Goal: Task Accomplishment & Management: Complete application form

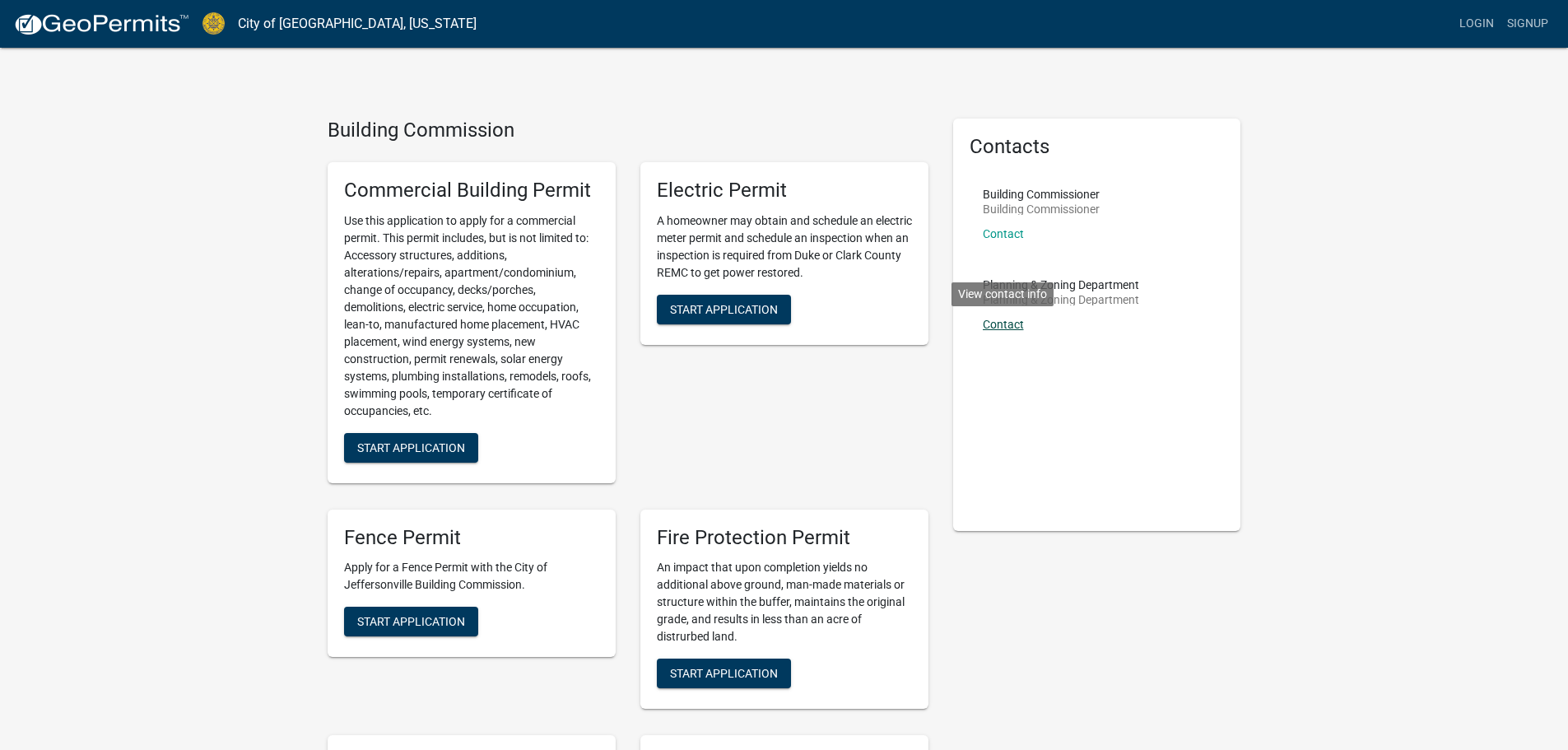
click at [999, 324] on link "Contact" at bounding box center [1004, 324] width 41 height 13
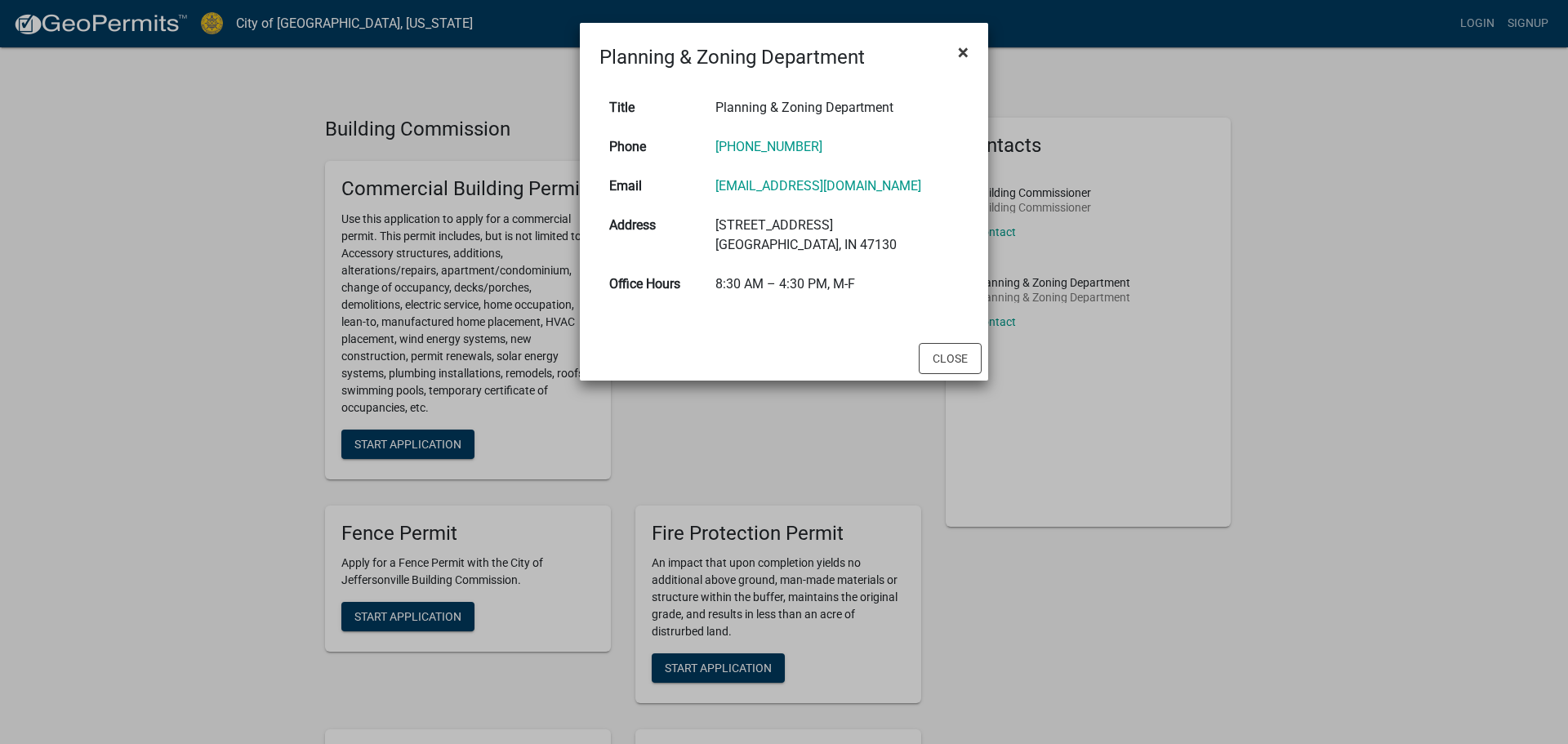
click at [958, 46] on span "×" at bounding box center [963, 53] width 10 height 23
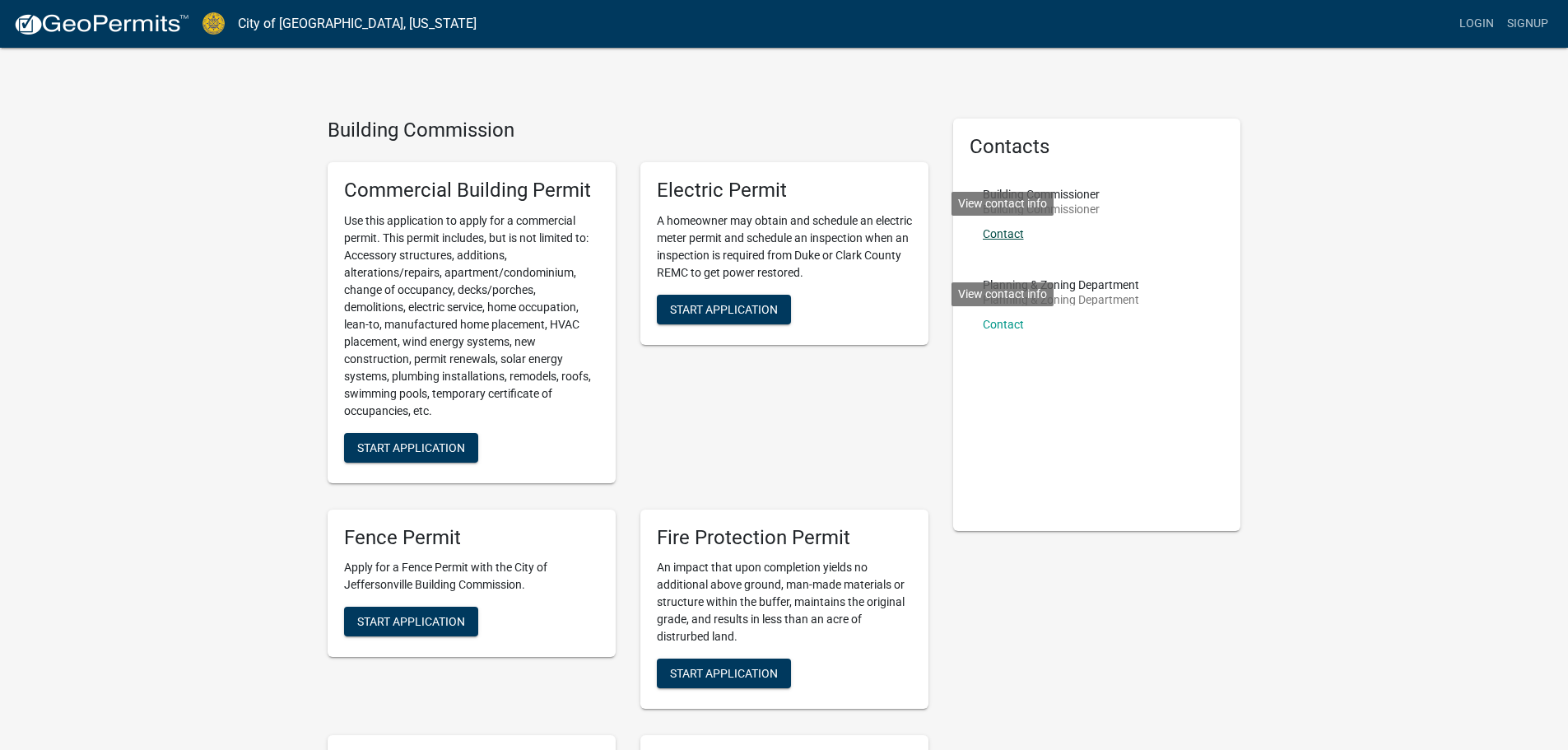
click at [1004, 233] on link "Contact" at bounding box center [1004, 234] width 41 height 13
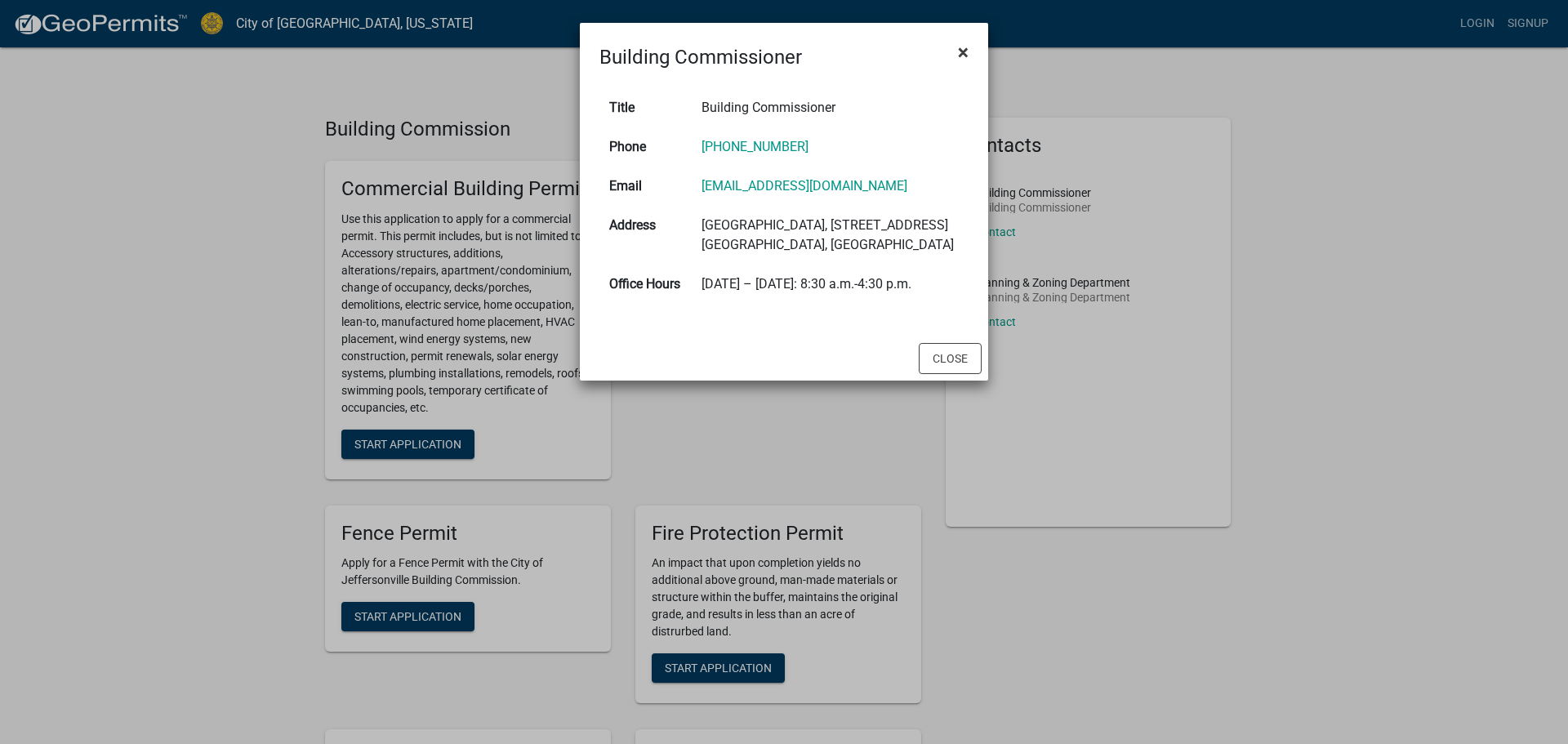
click at [971, 44] on button "×" at bounding box center [963, 53] width 37 height 46
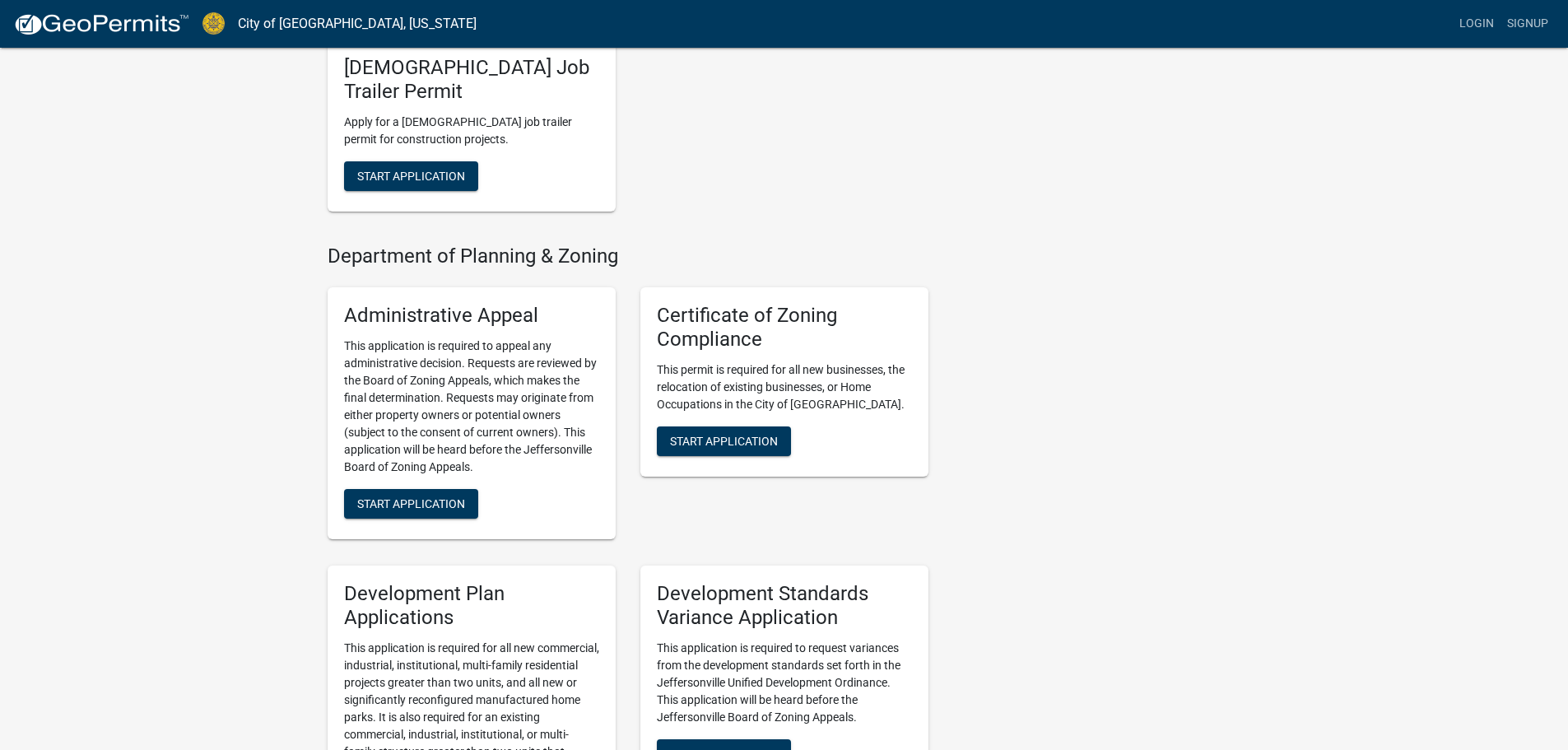
scroll to position [1318, 0]
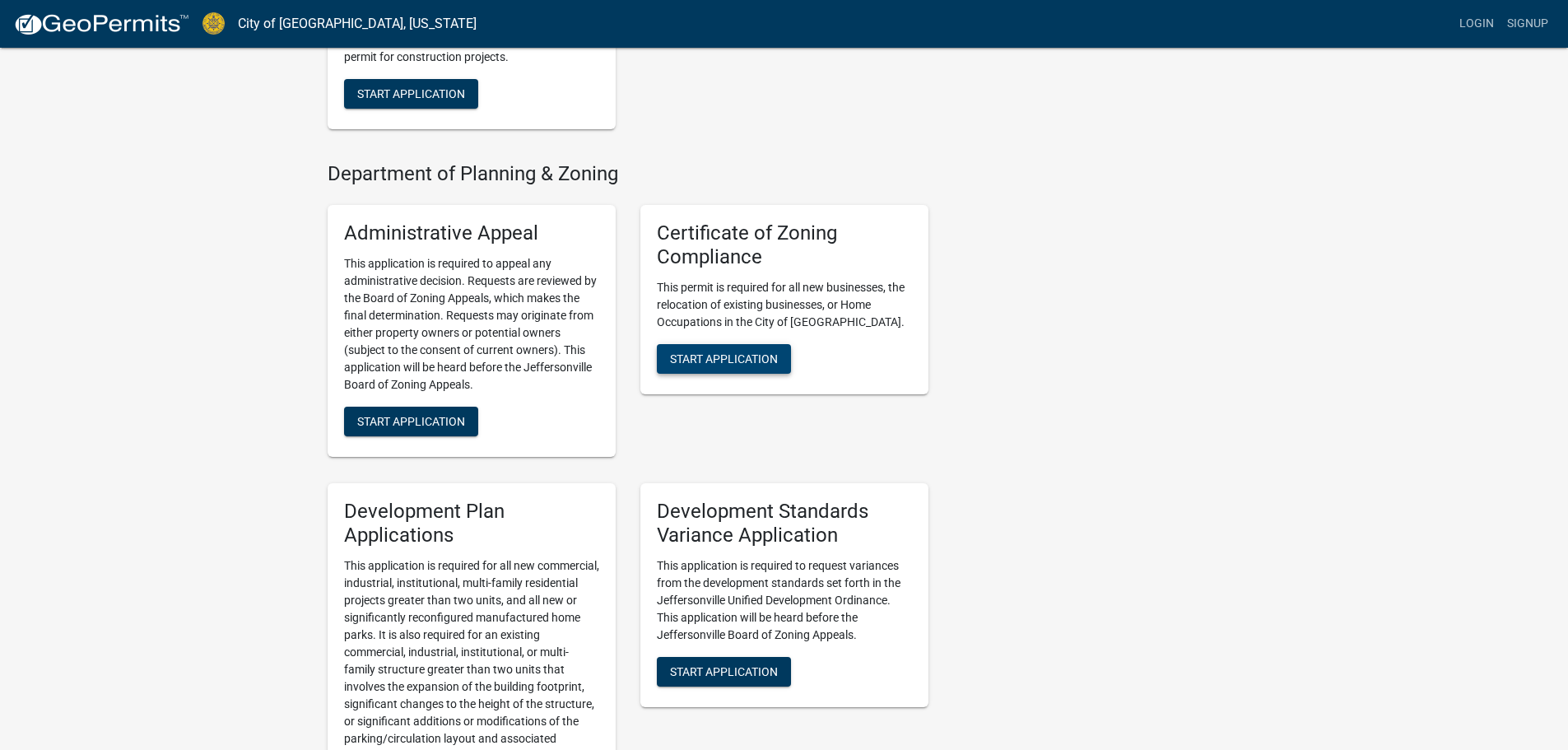
click at [731, 352] on span "Start Application" at bounding box center [724, 358] width 108 height 13
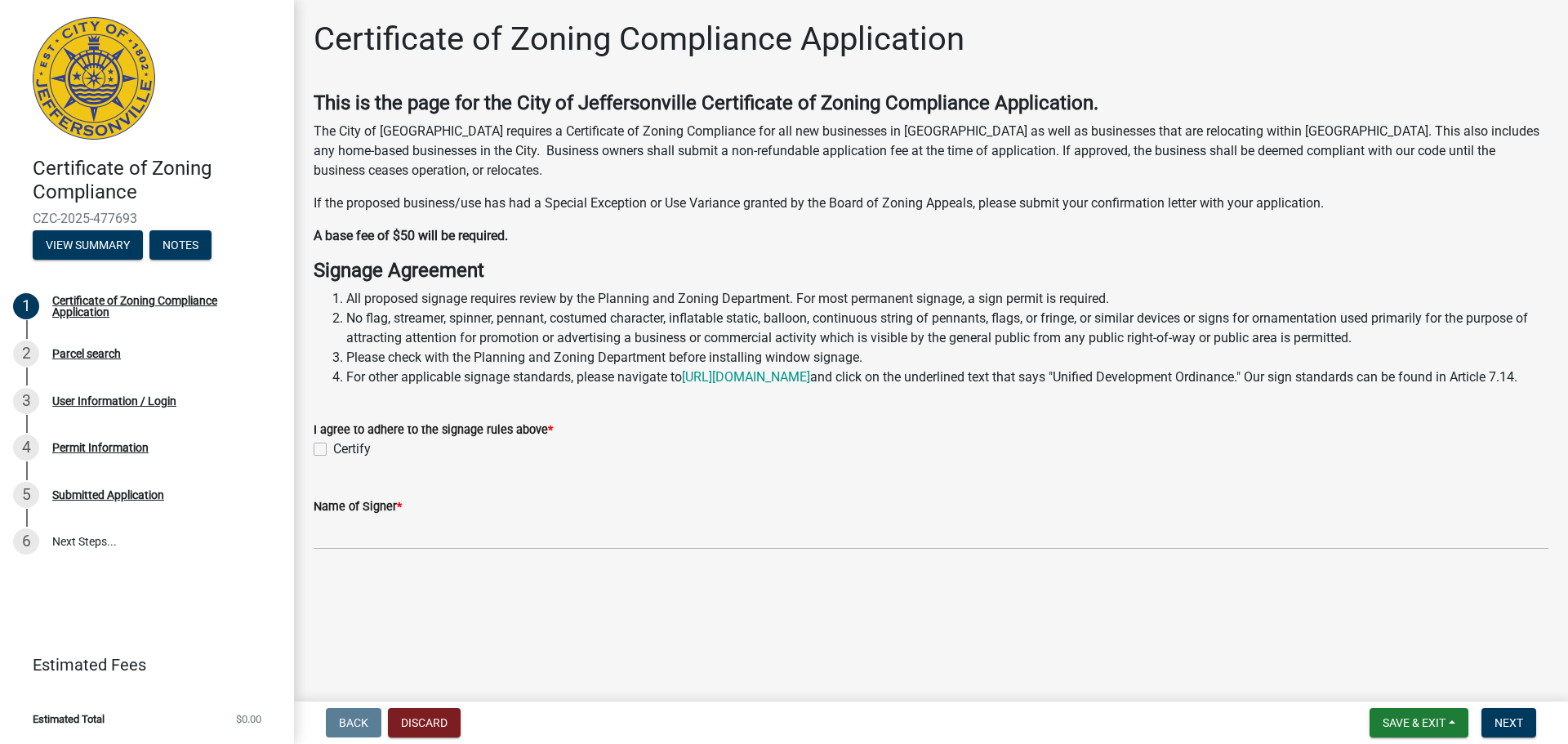
click at [340, 460] on label "Certify" at bounding box center [352, 449] width 38 height 19
click at [340, 450] on input "Certify" at bounding box center [339, 445] width 10 height 11
checkbox input "true"
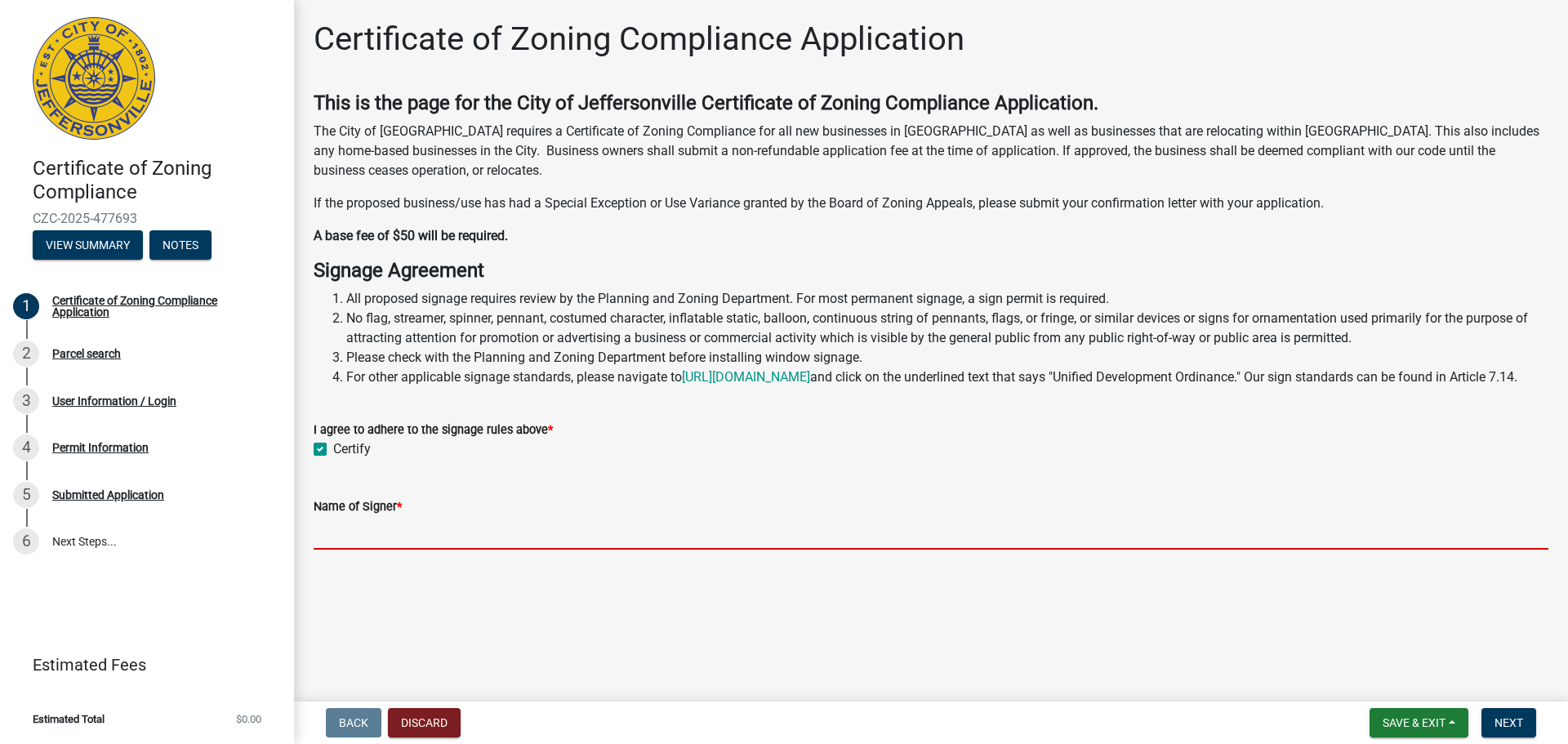
click at [424, 550] on input "Name of Signer *" at bounding box center [930, 533] width 1235 height 33
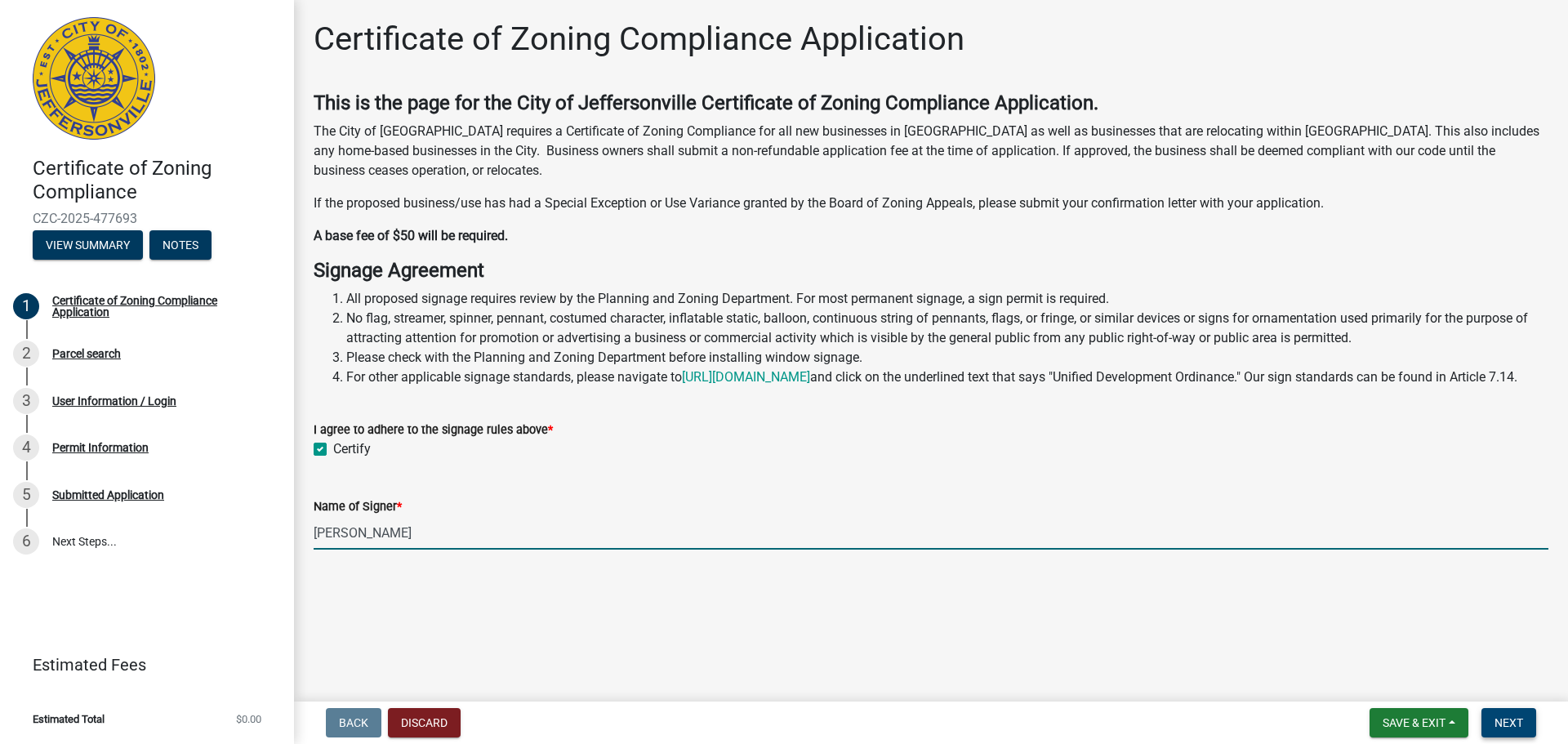
type input "[PERSON_NAME]"
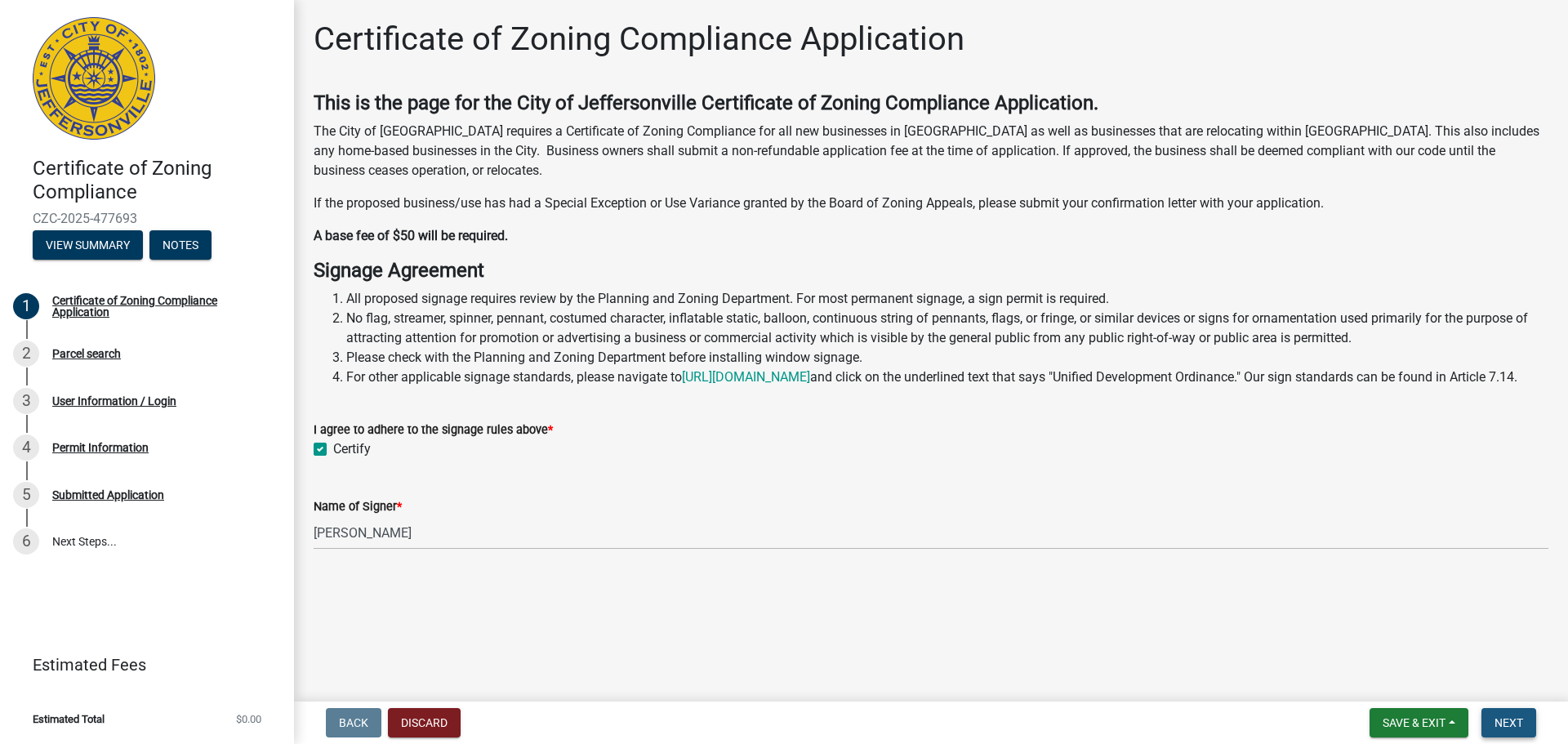
click at [1522, 725] on span "Next" at bounding box center [1508, 723] width 29 height 13
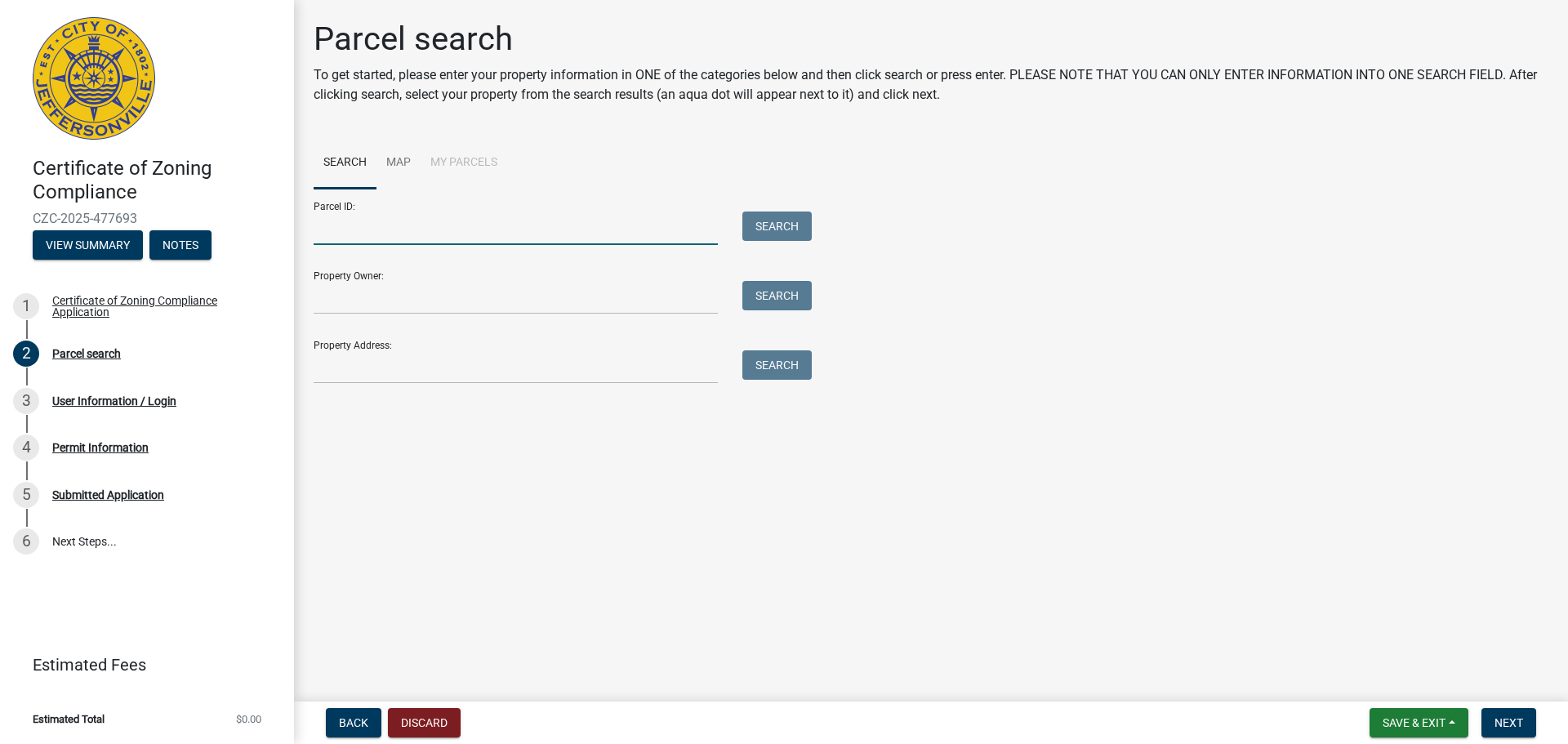
click at [443, 220] on input "Parcel ID:" at bounding box center [515, 228] width 404 height 33
click at [1323, 239] on div "Parcel ID: Search Property Owner: Search Property Address: Search" at bounding box center [930, 286] width 1235 height 195
click at [526, 245] on form "Parcel ID: Search Property Owner: Search Property Address: Search" at bounding box center [558, 286] width 490 height 195
click at [522, 231] on input "Parcel ID:" at bounding box center [515, 228] width 404 height 33
paste input "10-42-05-300-024.000-039"
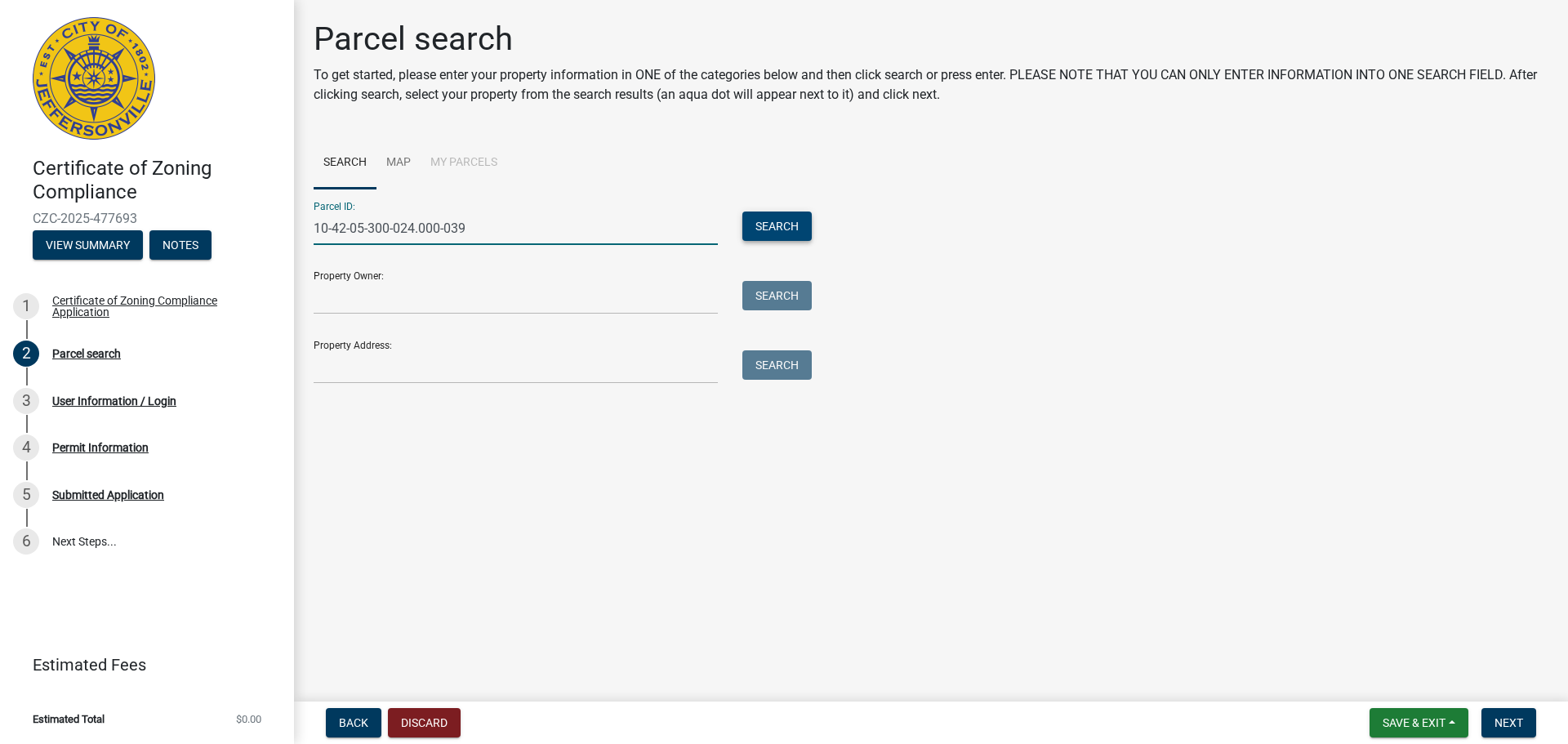
type input "10-42-05-300-024.000-039"
click at [770, 228] on button "Search" at bounding box center [777, 227] width 69 height 30
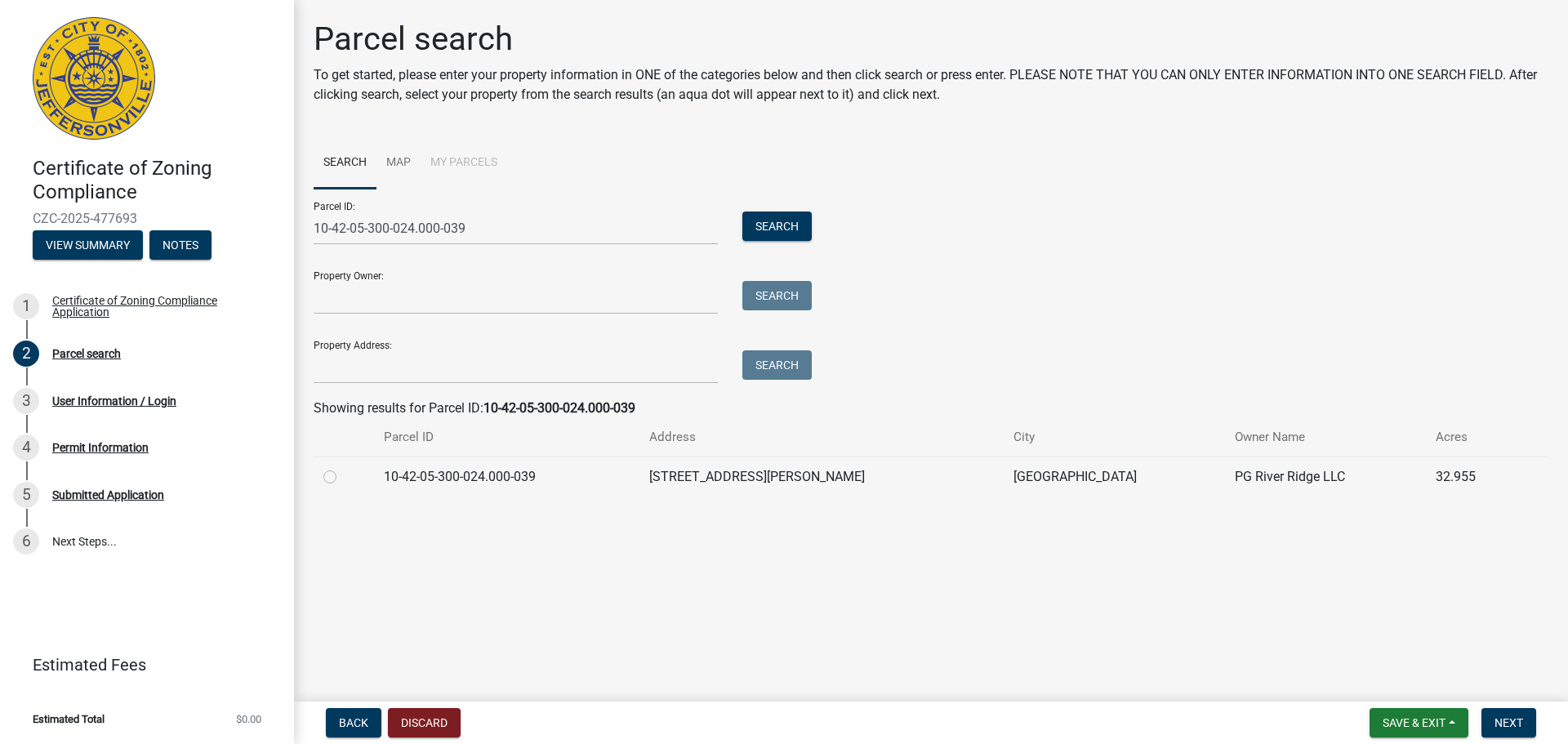
click at [408, 480] on td "10-42-05-300-024.000-039" at bounding box center [507, 477] width 265 height 40
click at [343, 467] on label at bounding box center [343, 467] width 0 height 0
click at [343, 471] on input "radio" at bounding box center [348, 473] width 10 height 11
radio input "true"
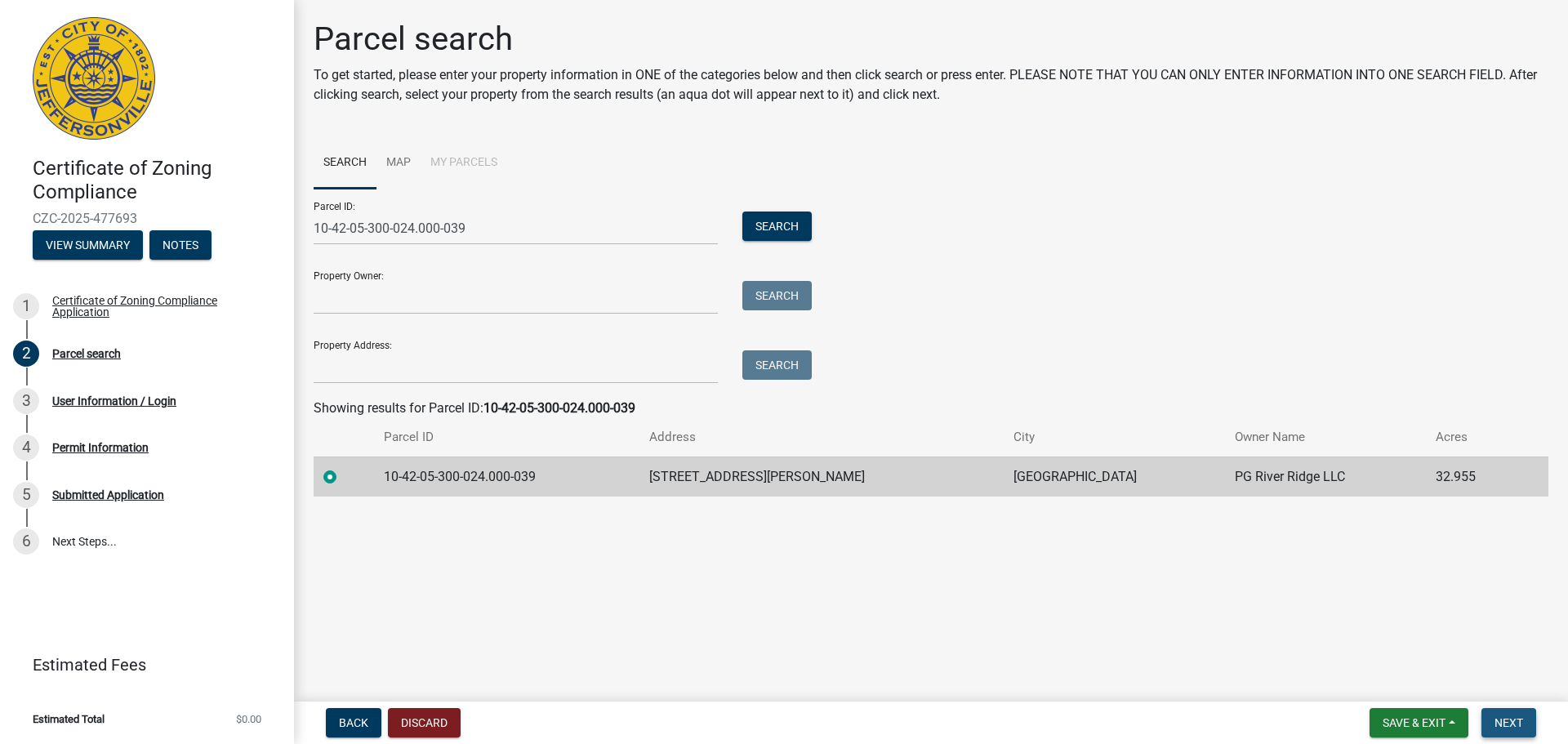
click at [1509, 713] on button "Next" at bounding box center [1508, 723] width 55 height 30
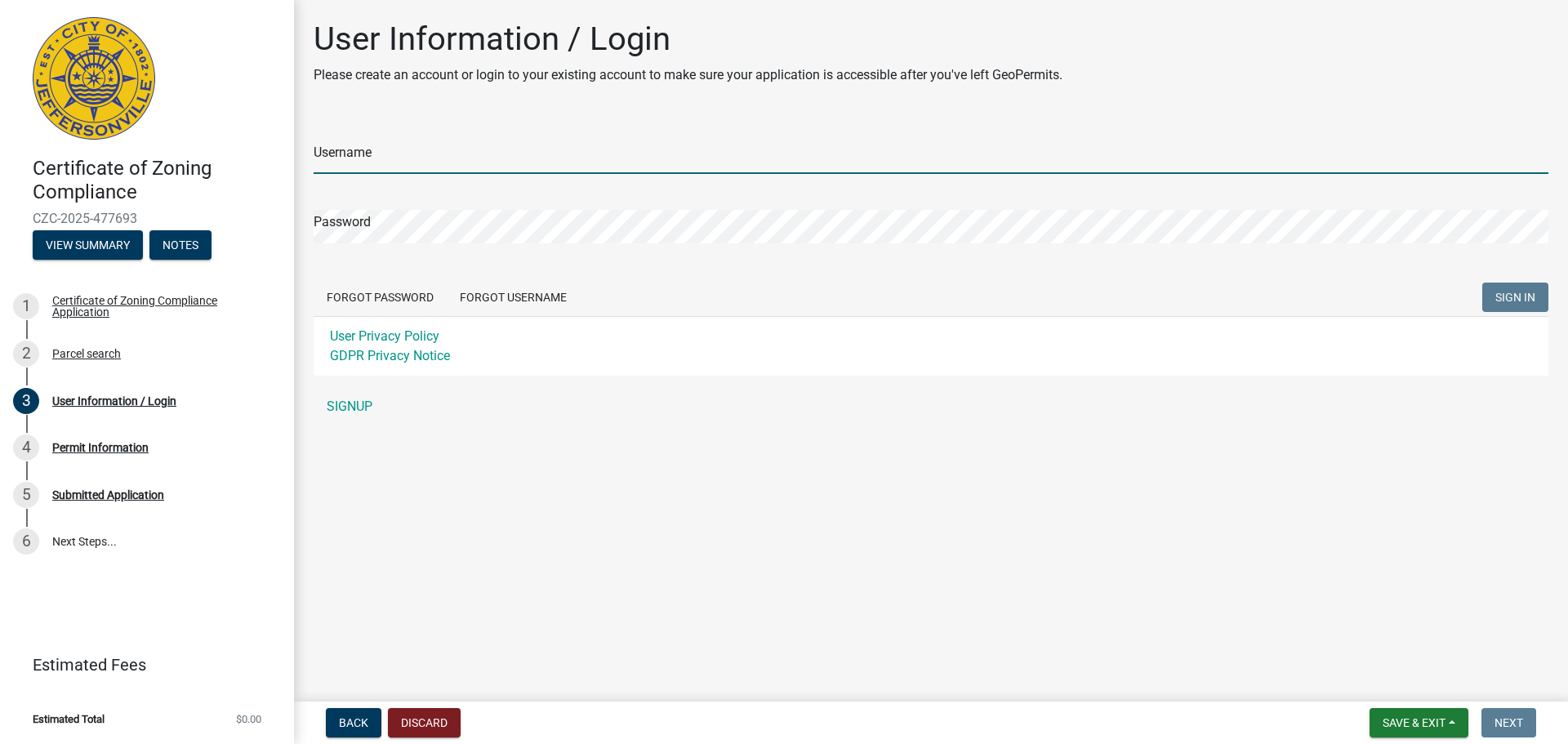
click at [590, 158] on input "Username" at bounding box center [930, 158] width 1235 height 33
click at [350, 402] on div "Username Password Forgot Password Forgot Username SIGN IN User Privacy Policy G…" at bounding box center [930, 270] width 1235 height 305
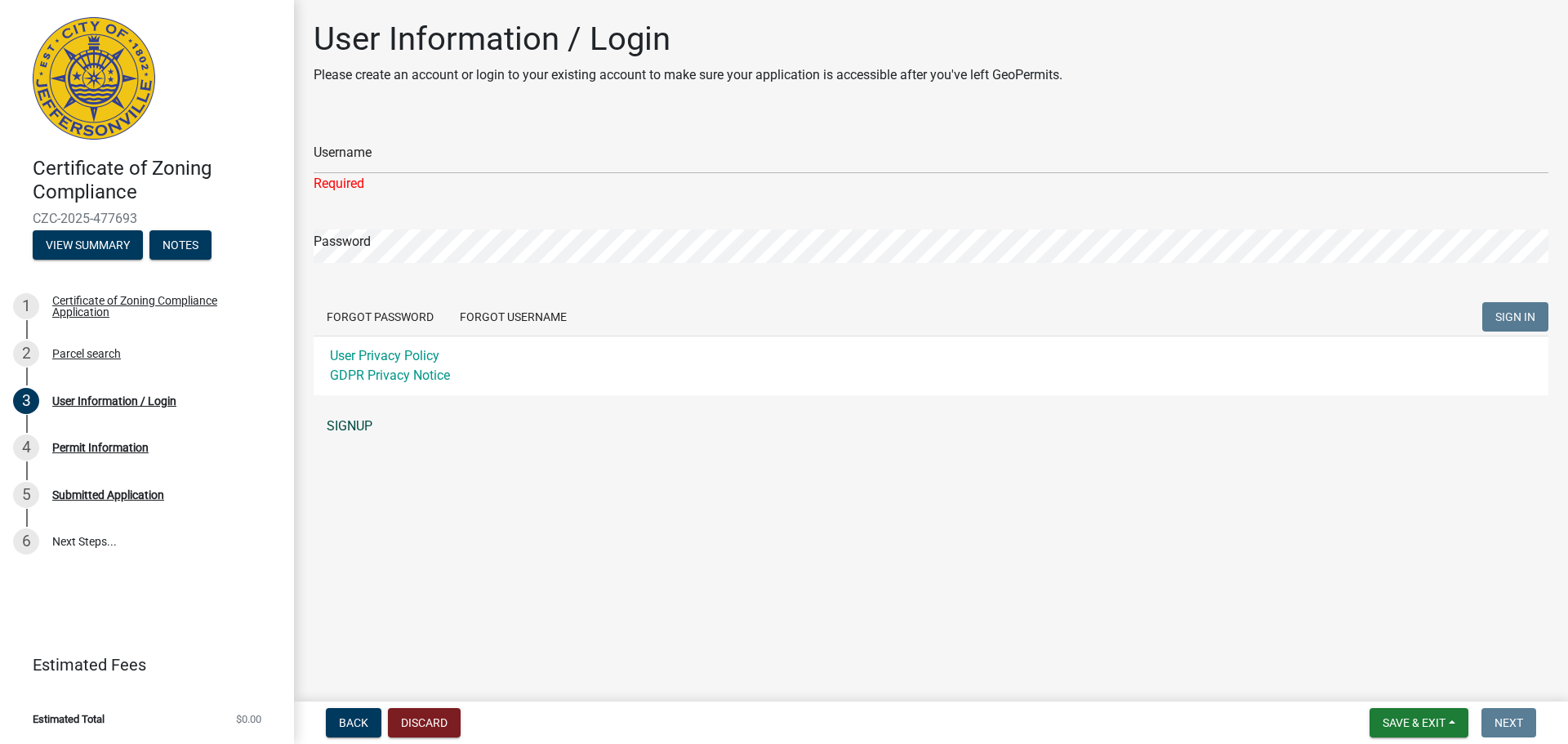
click at [360, 423] on link "SIGNUP" at bounding box center [930, 426] width 1235 height 32
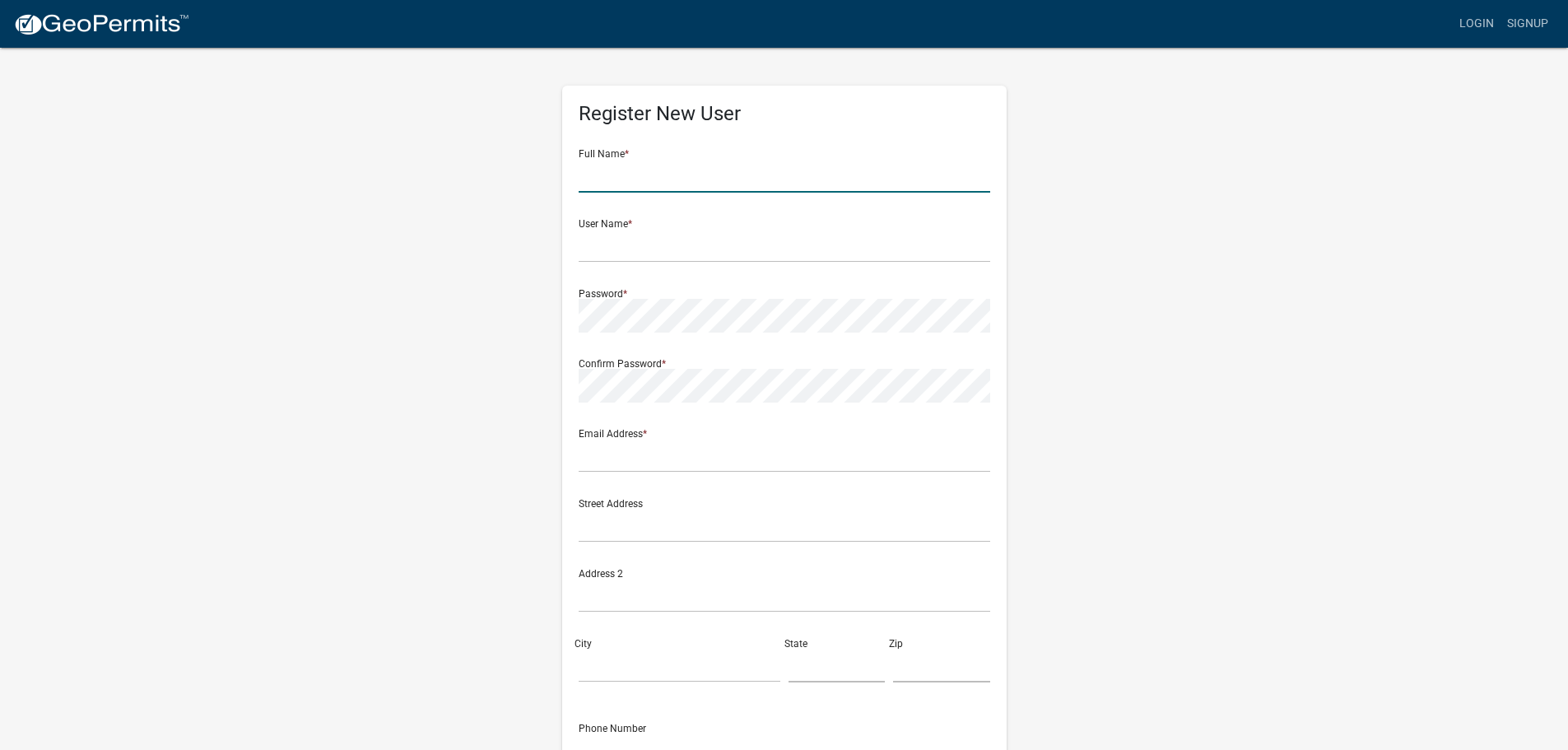
click at [740, 175] on input "text" at bounding box center [784, 176] width 412 height 34
click at [741, 175] on input "text" at bounding box center [784, 176] width 412 height 34
type input "[PERSON_NAME]"
type input "[EMAIL_ADDRESS][DOMAIN_NAME]"
type input "2500 Camino Diablo"
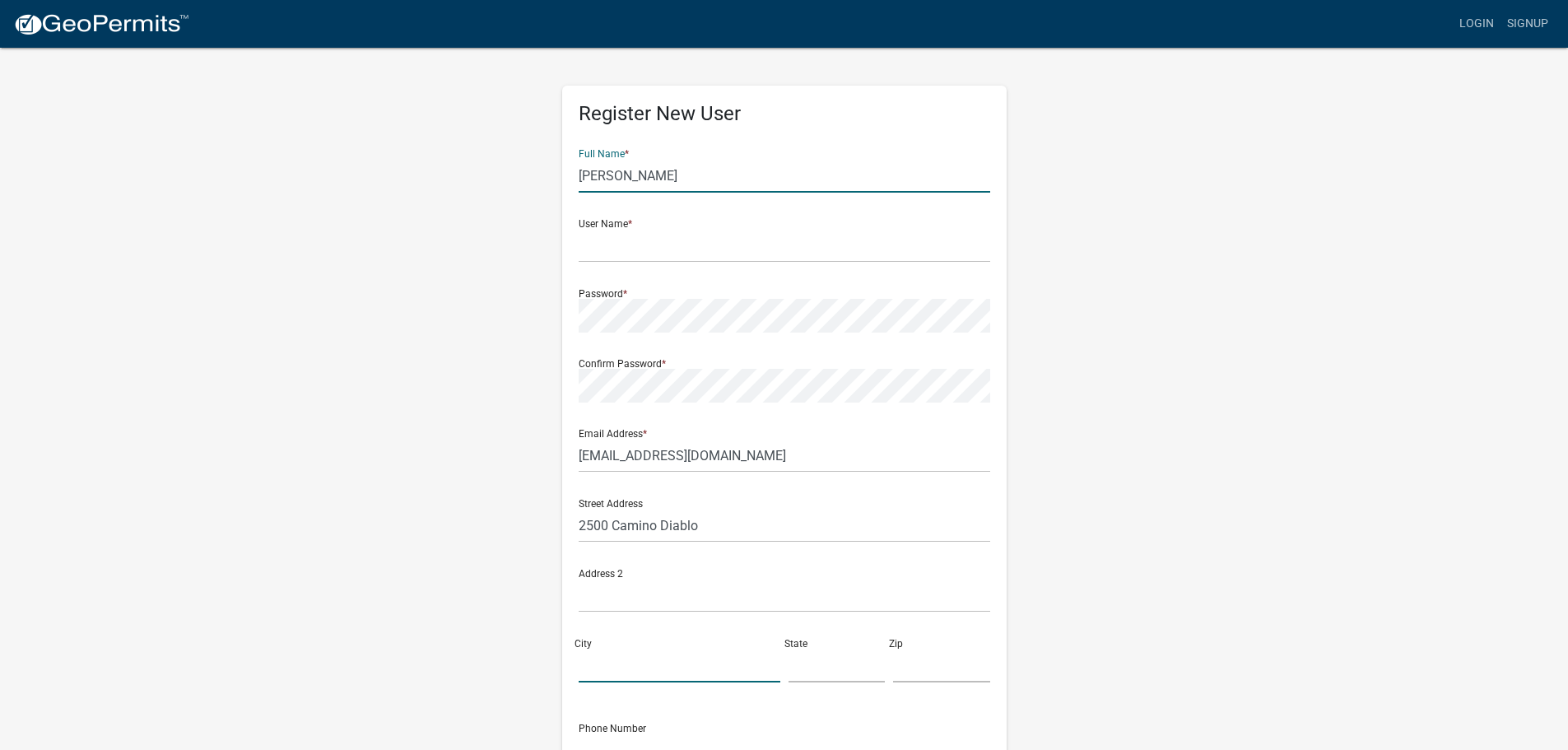
type input "Walnut Creek"
type input "CA"
type input "94597"
type input "4243449876"
click at [691, 254] on input "text" at bounding box center [784, 246] width 412 height 34
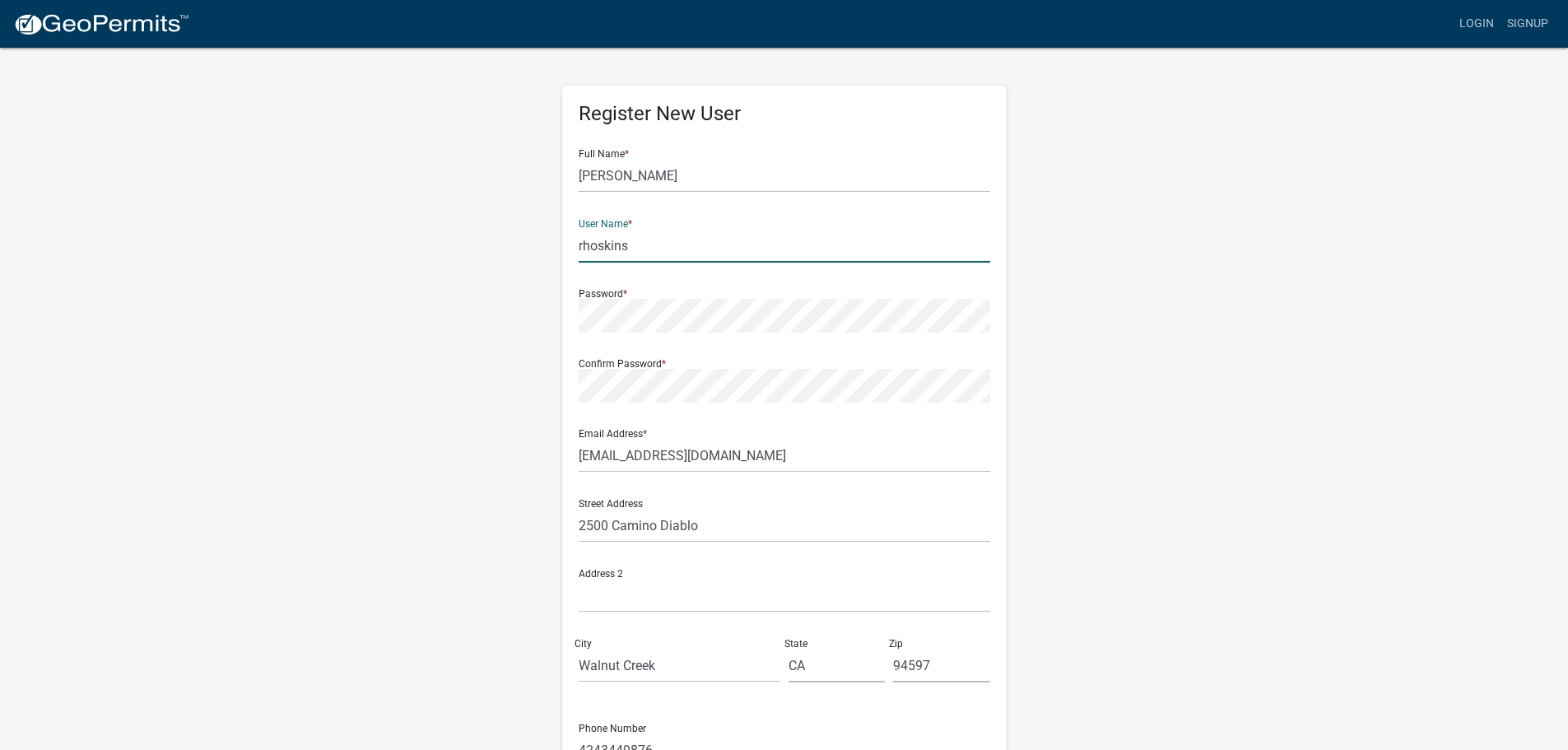
type input "rhoskins"
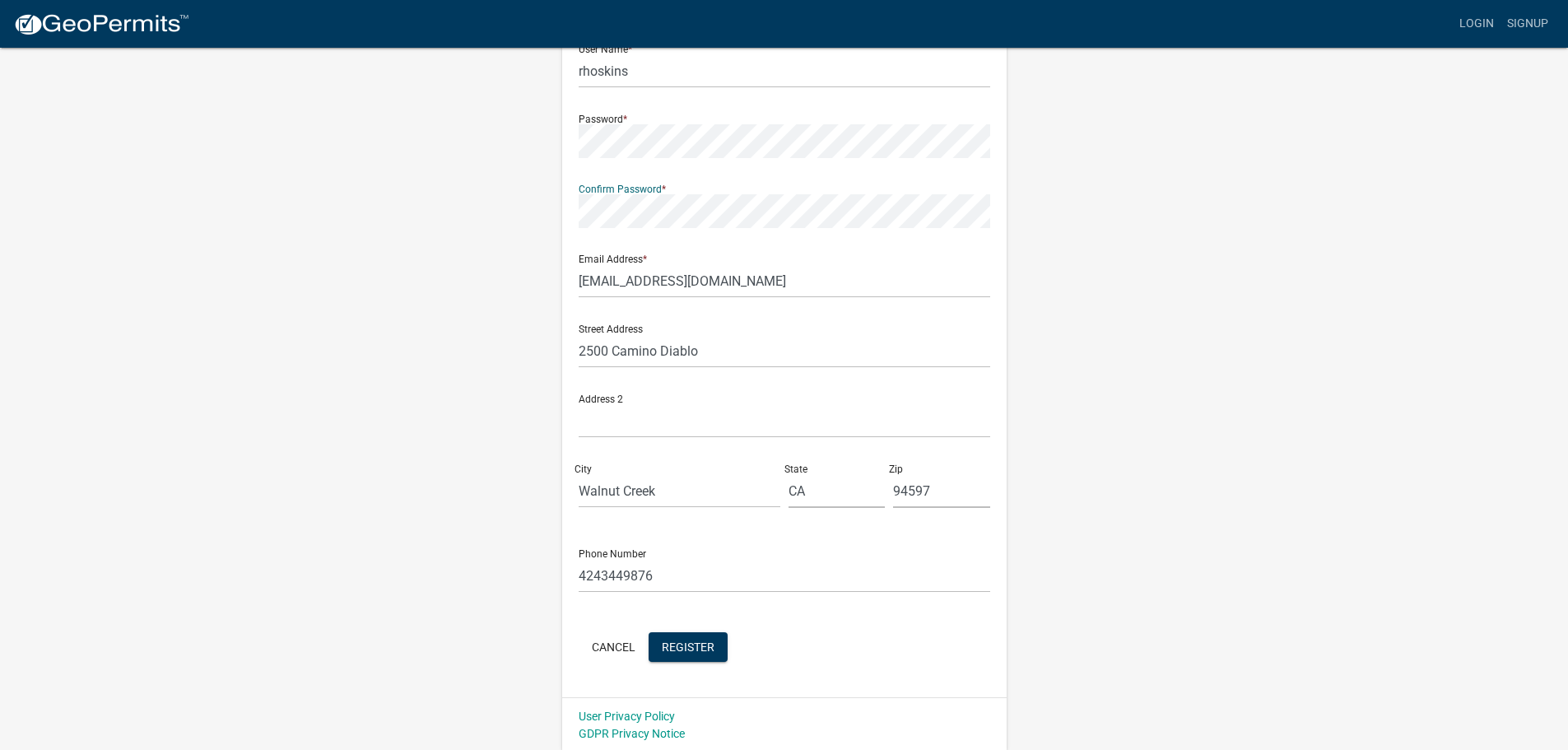
scroll to position [177, 0]
click at [711, 649] on span "Register" at bounding box center [689, 644] width 53 height 13
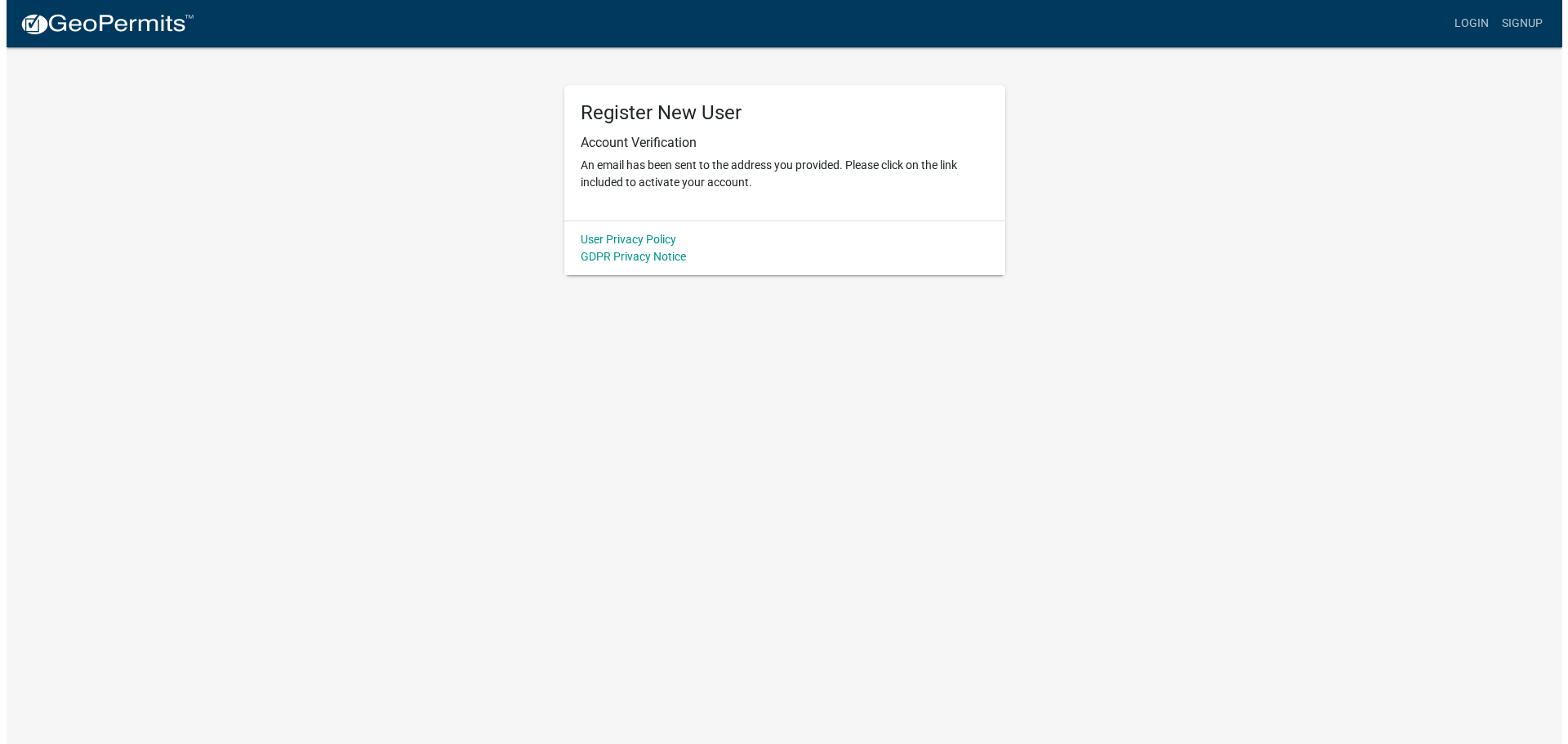
scroll to position [0, 0]
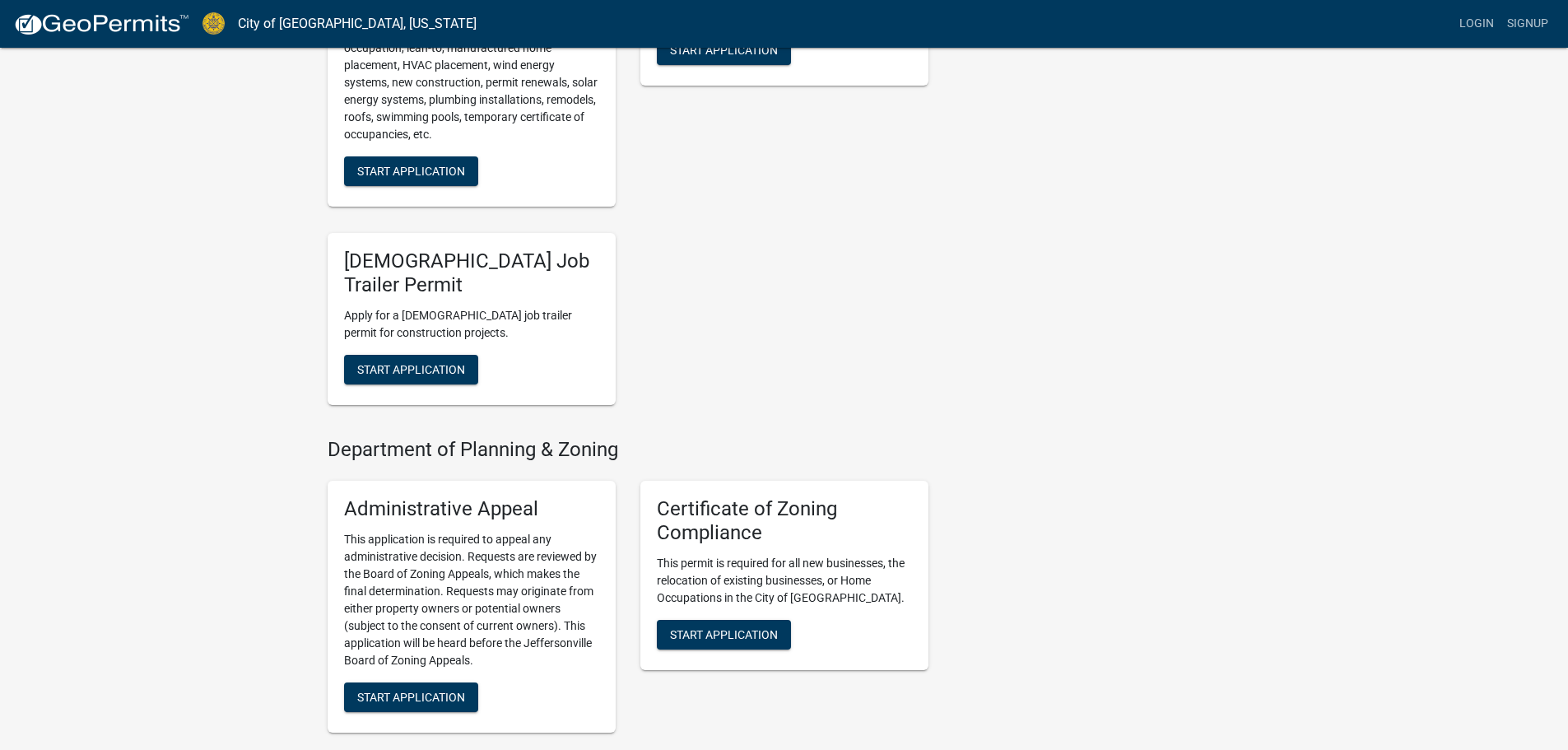
scroll to position [1318, 0]
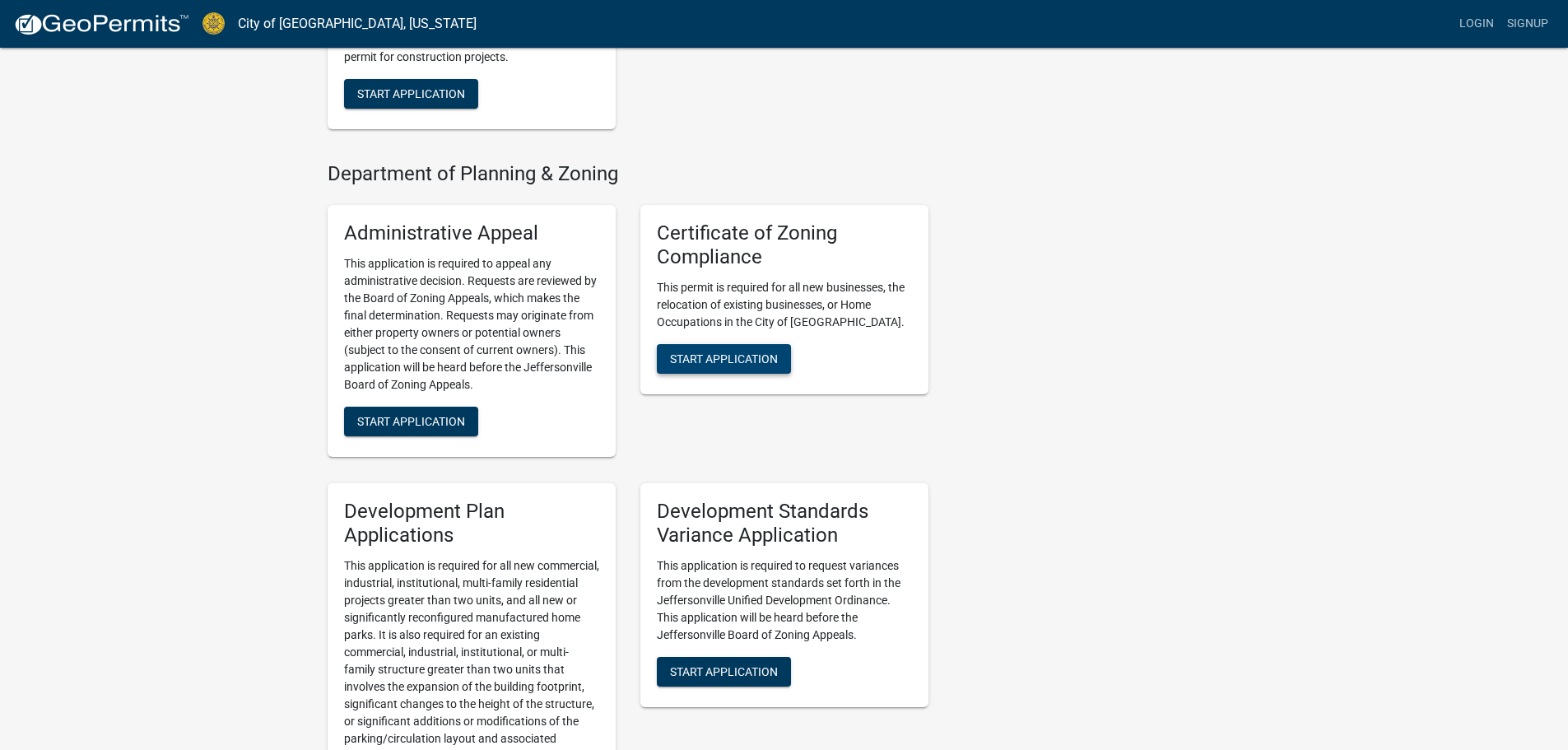
click at [721, 344] on button "Start Application" at bounding box center [724, 359] width 134 height 30
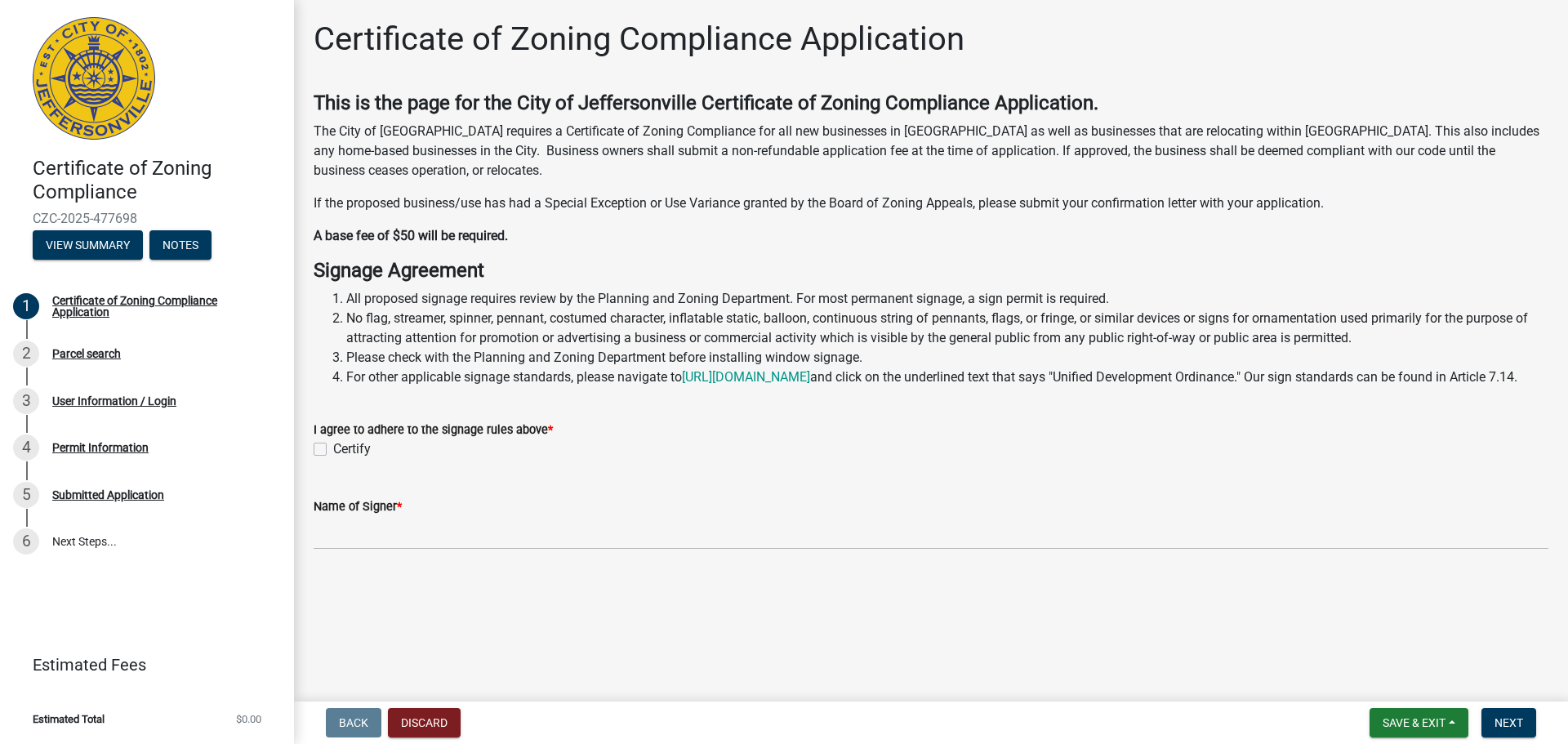
click at [333, 460] on label "Certify" at bounding box center [352, 449] width 38 height 19
click at [333, 450] on input "Certify" at bounding box center [339, 445] width 10 height 11
checkbox input "true"
drag, startPoint x: 438, startPoint y: 531, endPoint x: 432, endPoint y: 557, distance: 26.7
click at [433, 546] on form "Name of Signer *" at bounding box center [930, 523] width 1235 height 53
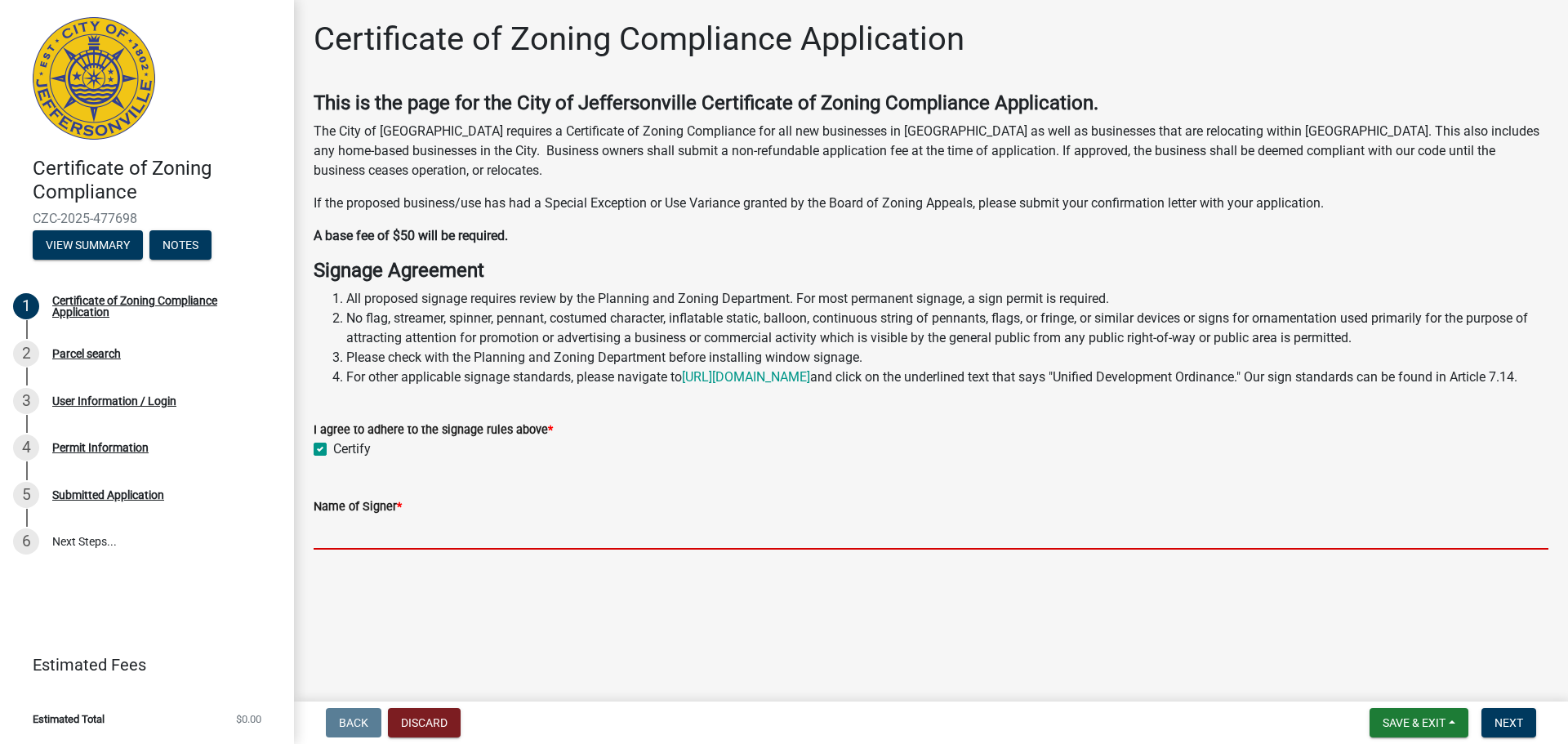
click at [432, 550] on input "Name of Signer *" at bounding box center [930, 533] width 1235 height 33
type input "Reilley Hoskins"
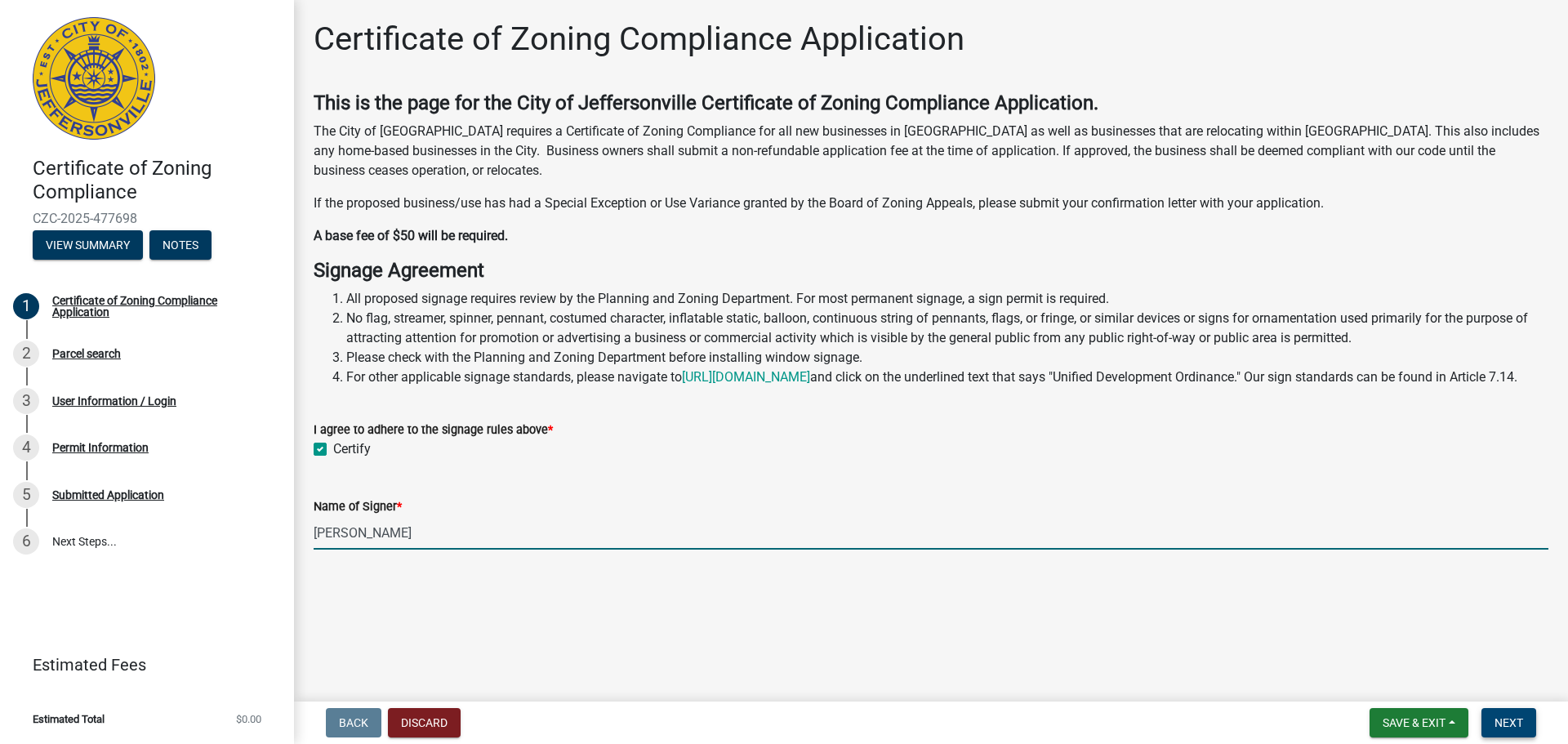
click at [1496, 727] on span "Next" at bounding box center [1508, 723] width 29 height 13
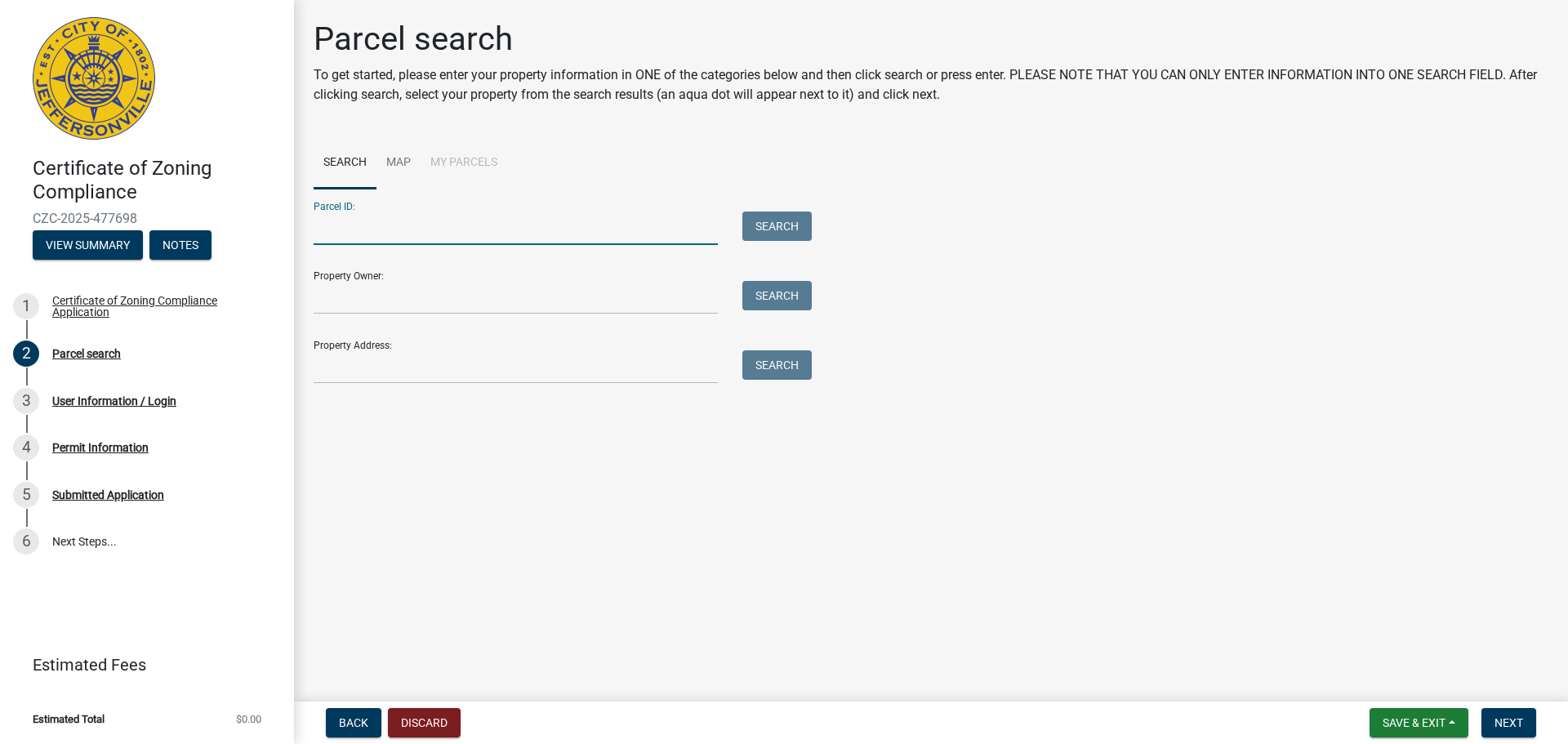
click at [446, 219] on input "Parcel ID:" at bounding box center [515, 228] width 404 height 33
type input "10-42-05-300-024.000-039"
click at [782, 220] on button "Search" at bounding box center [777, 227] width 69 height 30
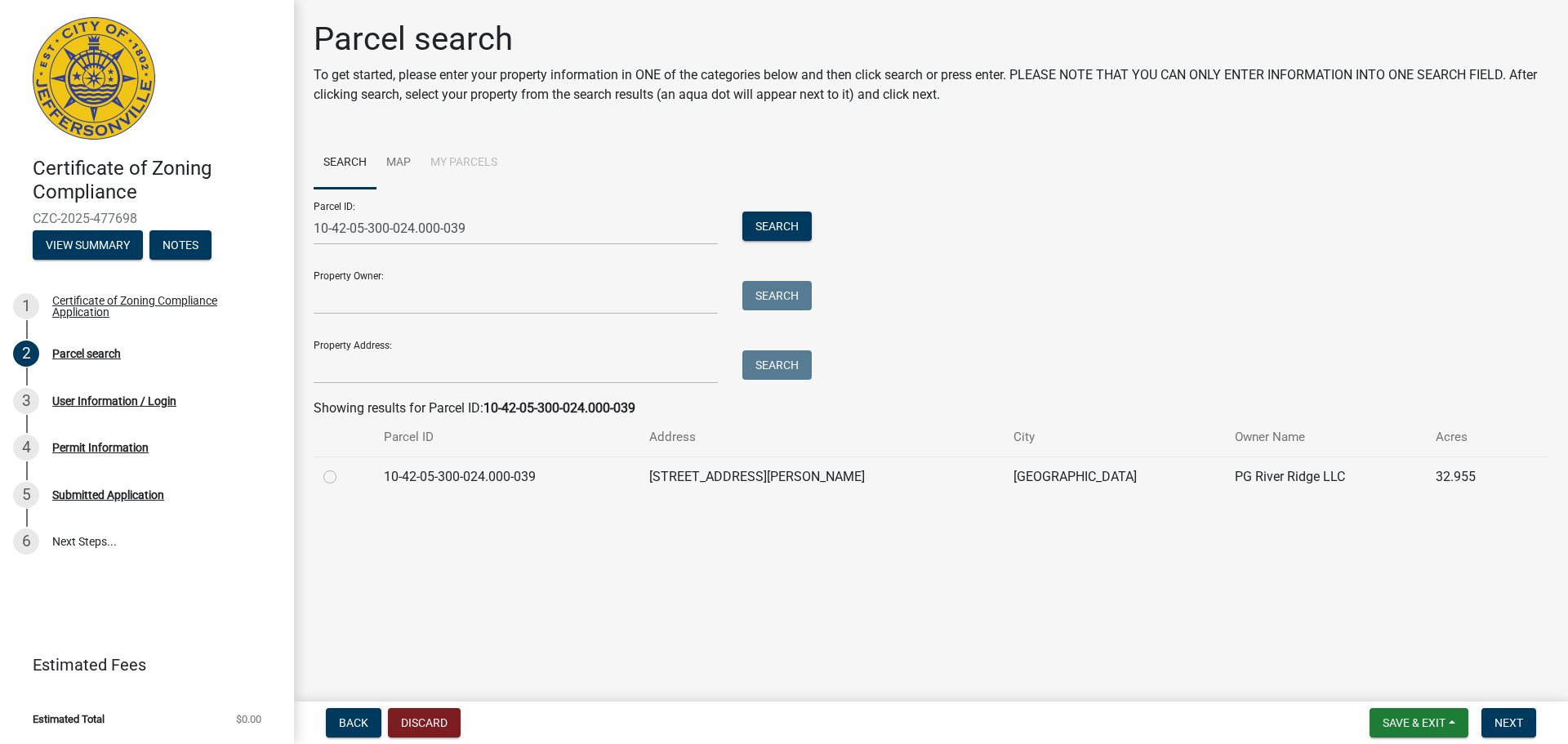
click at [426, 490] on td "10-42-05-300-024.000-039" at bounding box center [507, 477] width 265 height 40
click at [334, 482] on div at bounding box center [344, 477] width 41 height 19
click at [343, 467] on label at bounding box center [343, 467] width 0 height 0
click at [343, 477] on input "radio" at bounding box center [348, 473] width 10 height 11
radio input "true"
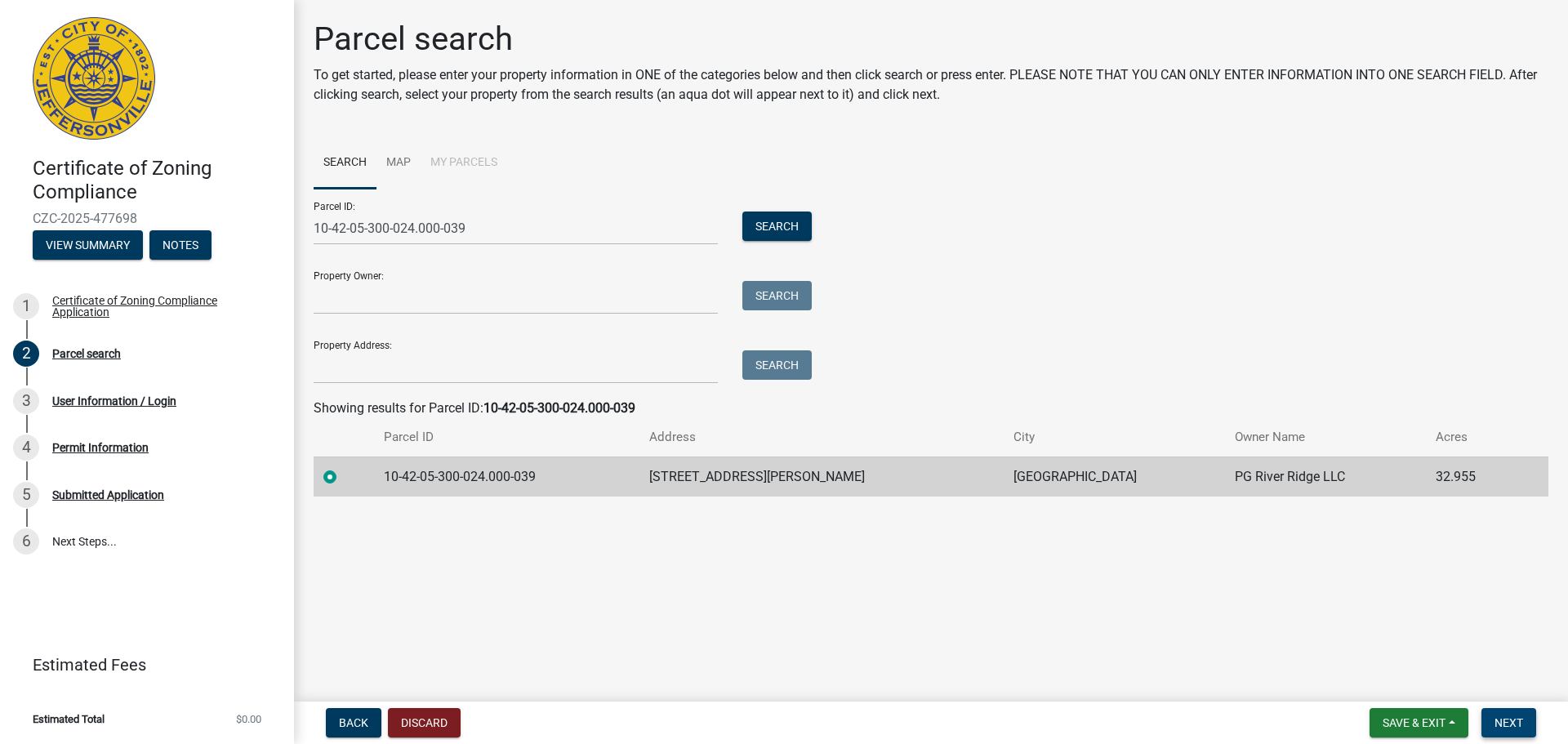
click at [1524, 730] on button "Next" at bounding box center [1508, 723] width 55 height 30
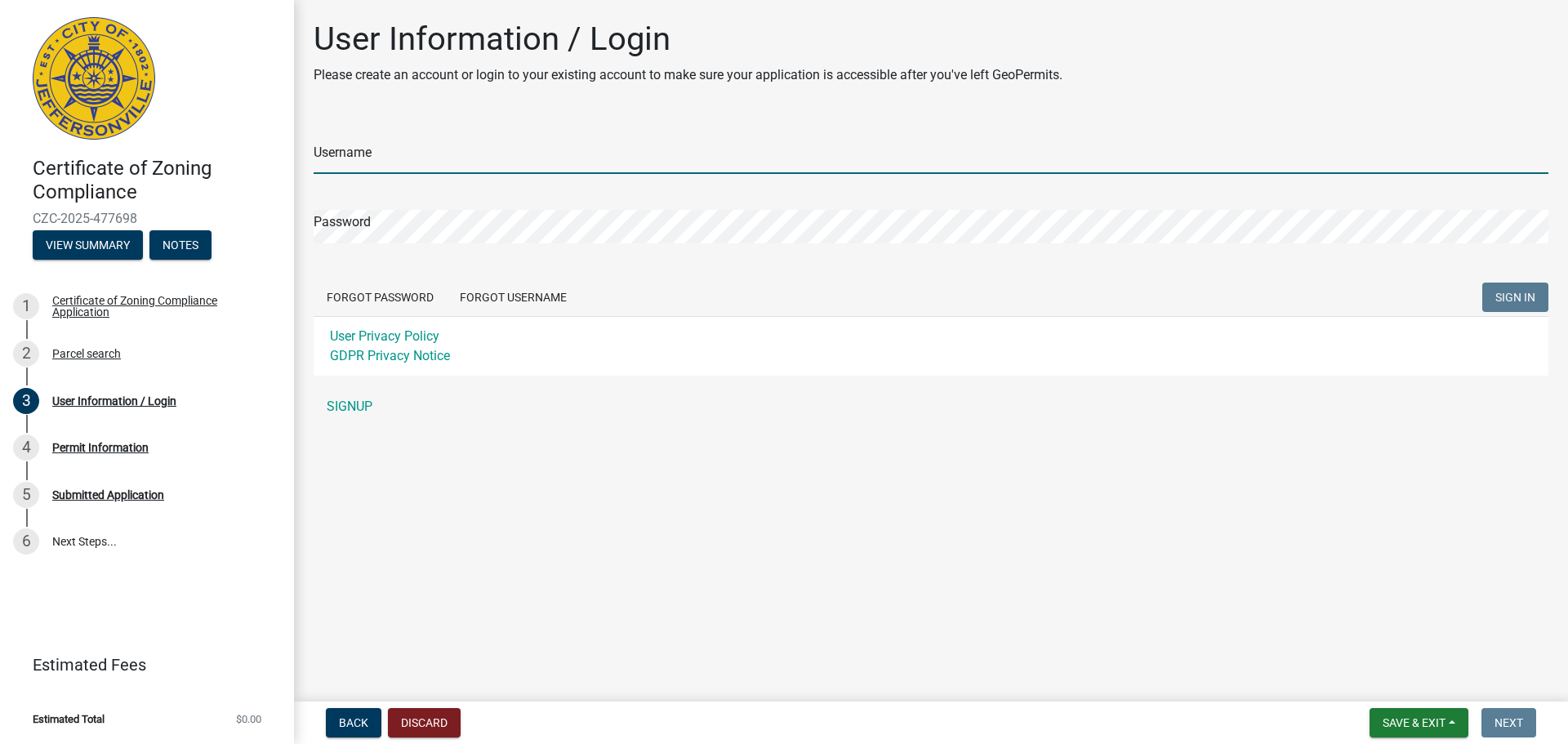
type input "rhoskins"
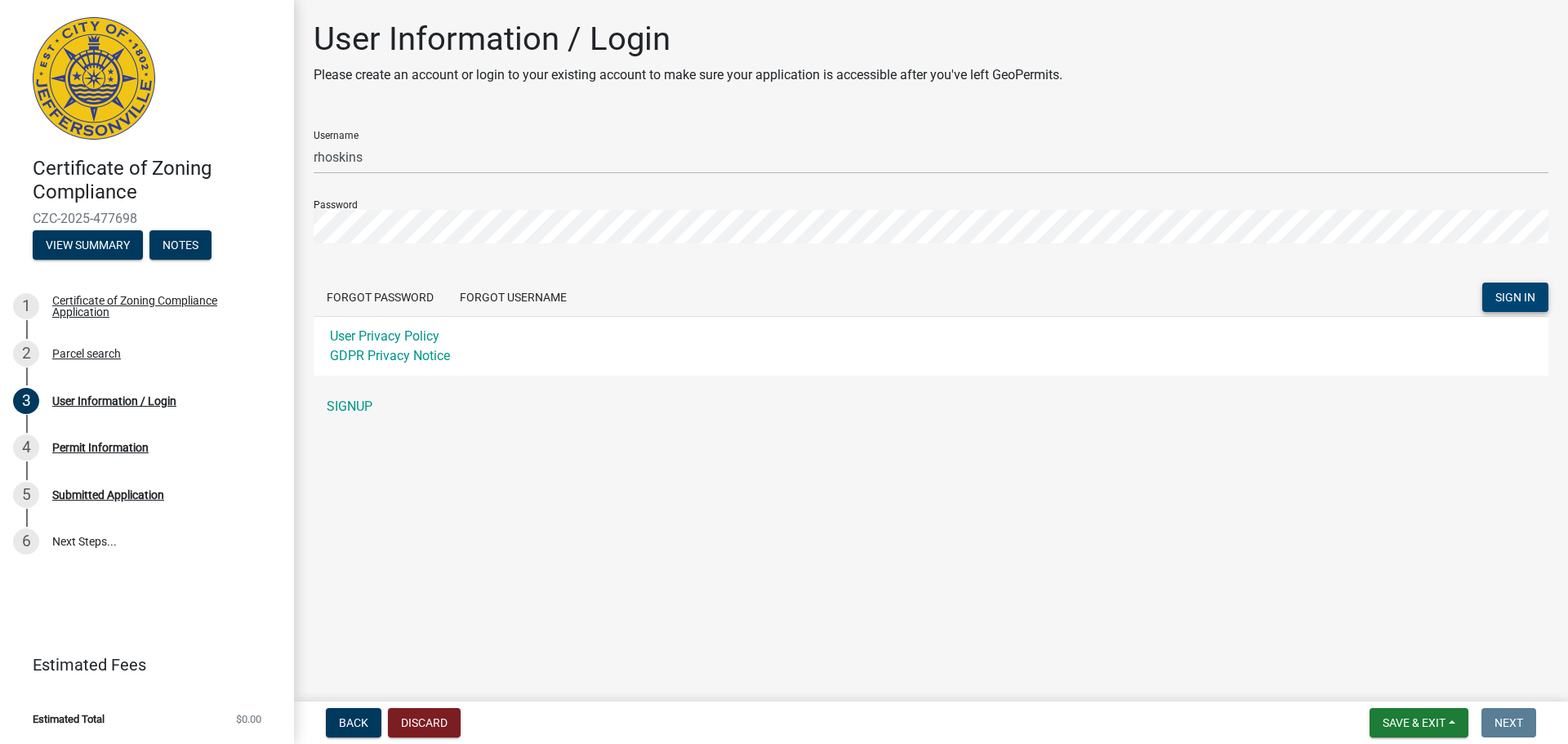
click at [1507, 296] on span "SIGN IN" at bounding box center [1516, 297] width 40 height 13
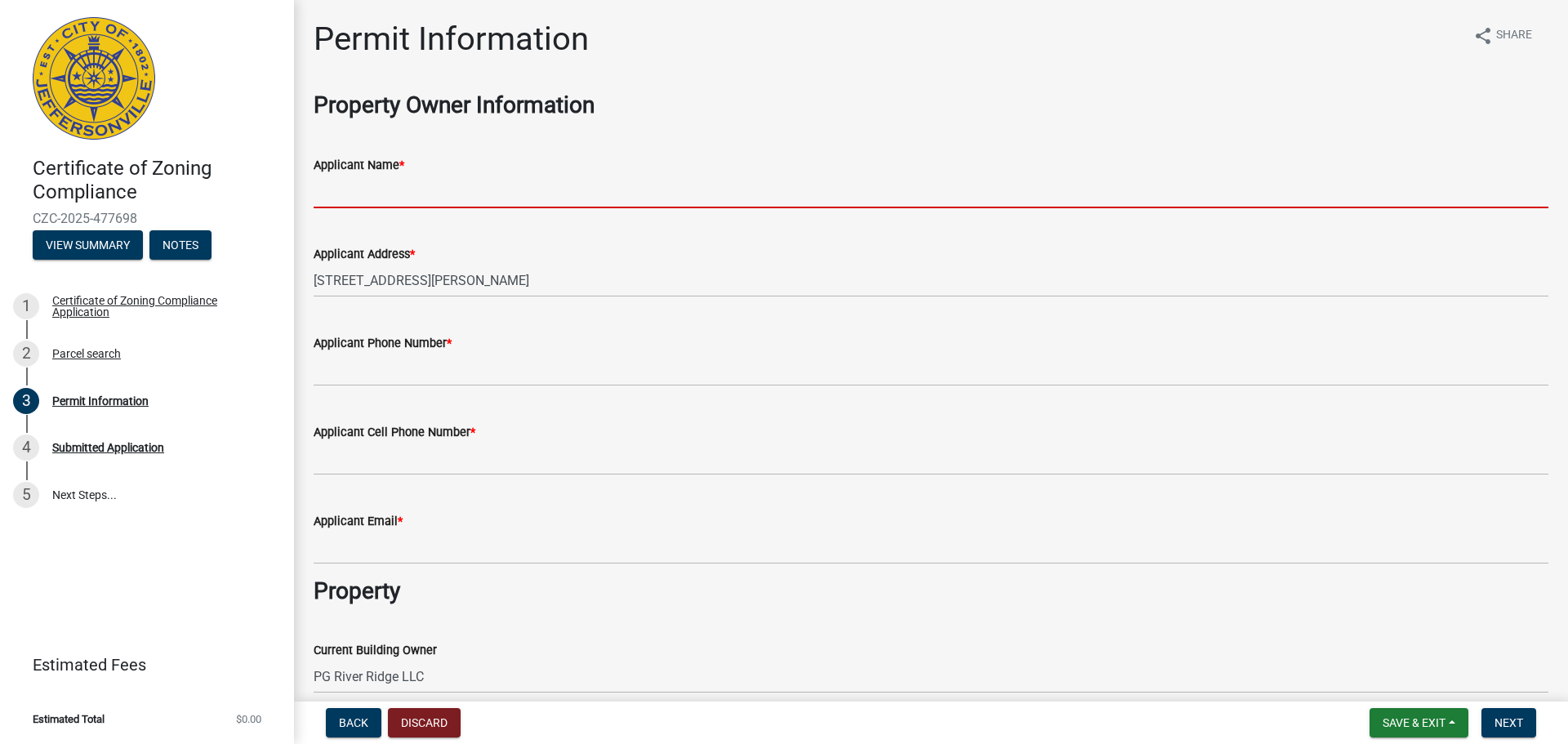
click at [444, 187] on input "Applicant Name *" at bounding box center [930, 192] width 1235 height 33
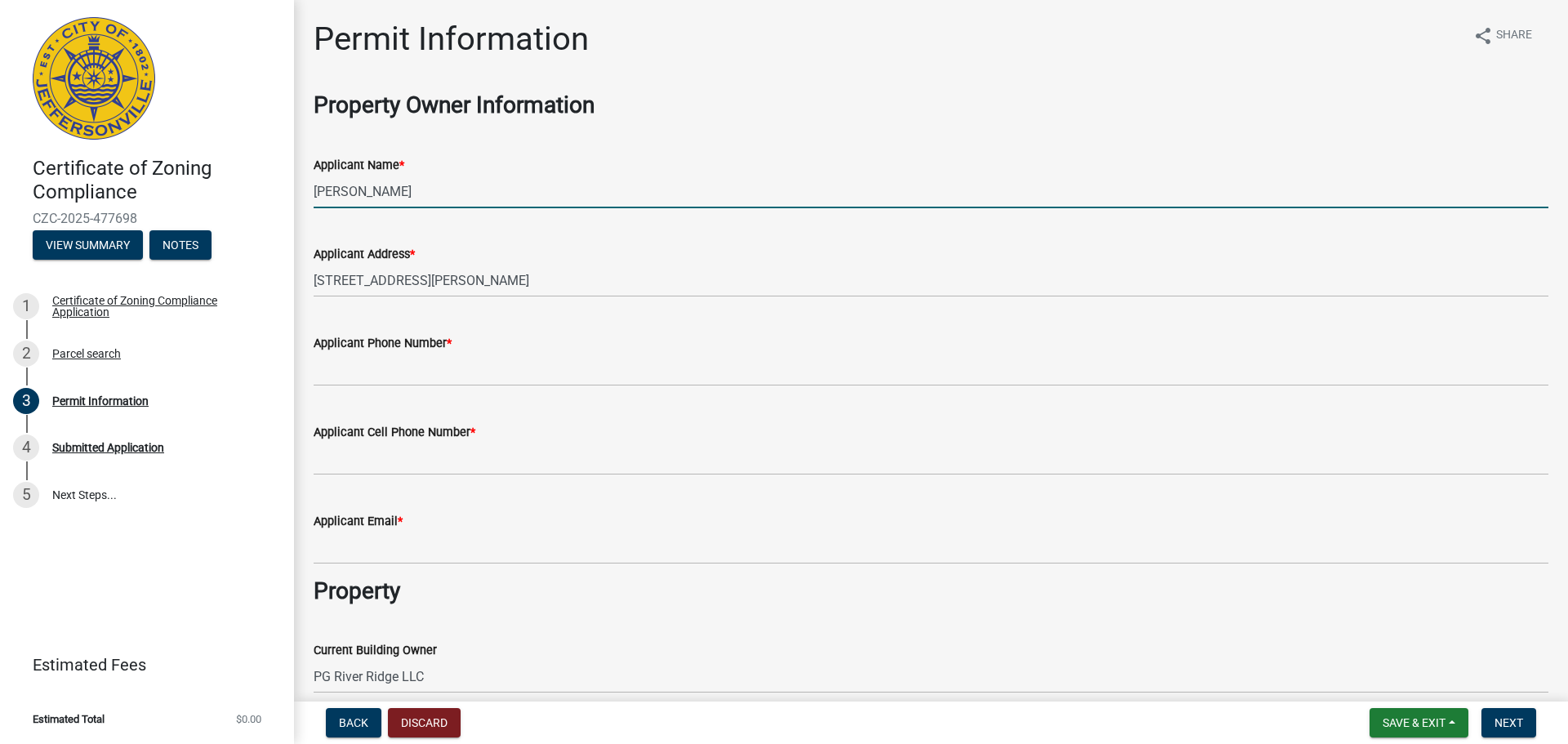
type input "[PERSON_NAME]"
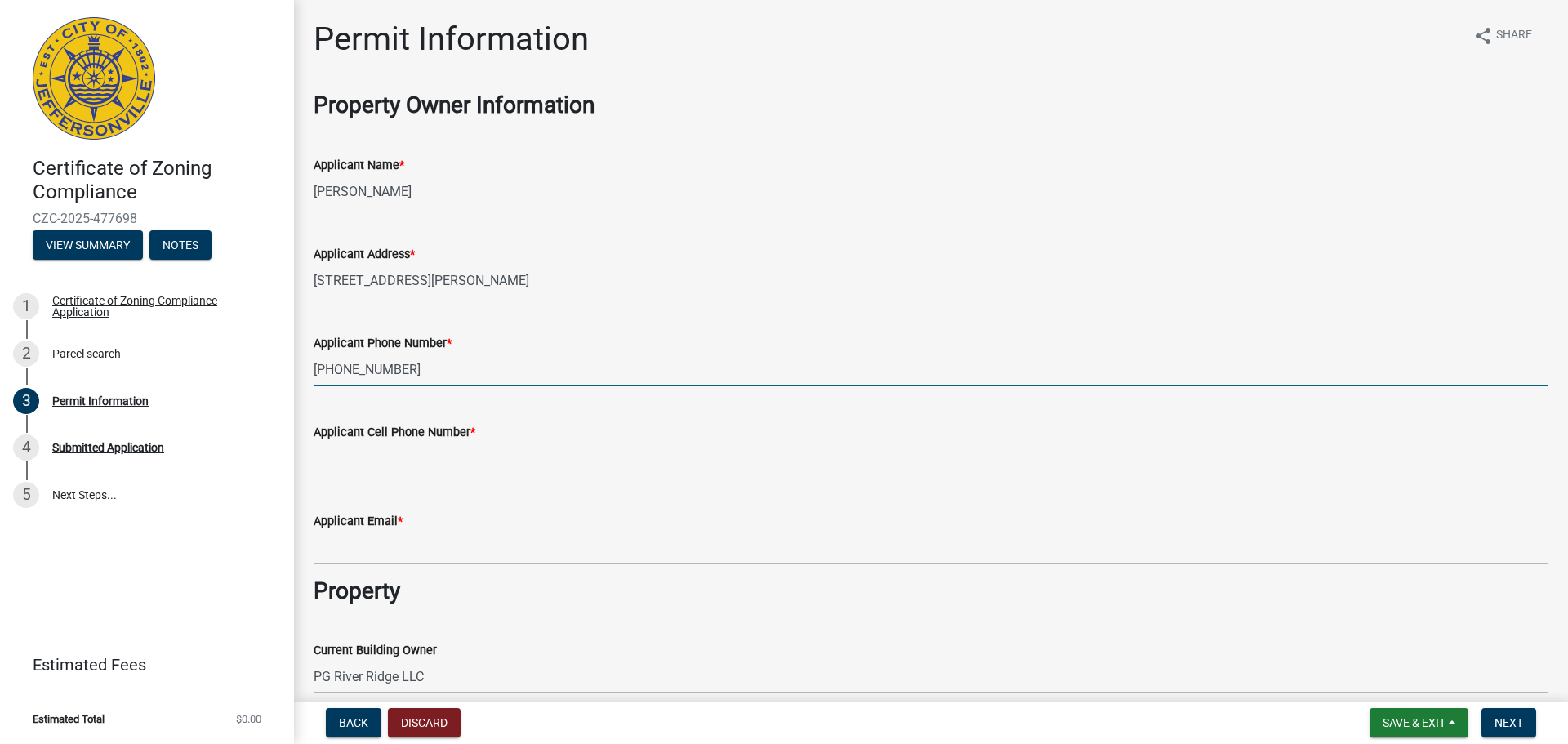
type input "424-344-9876"
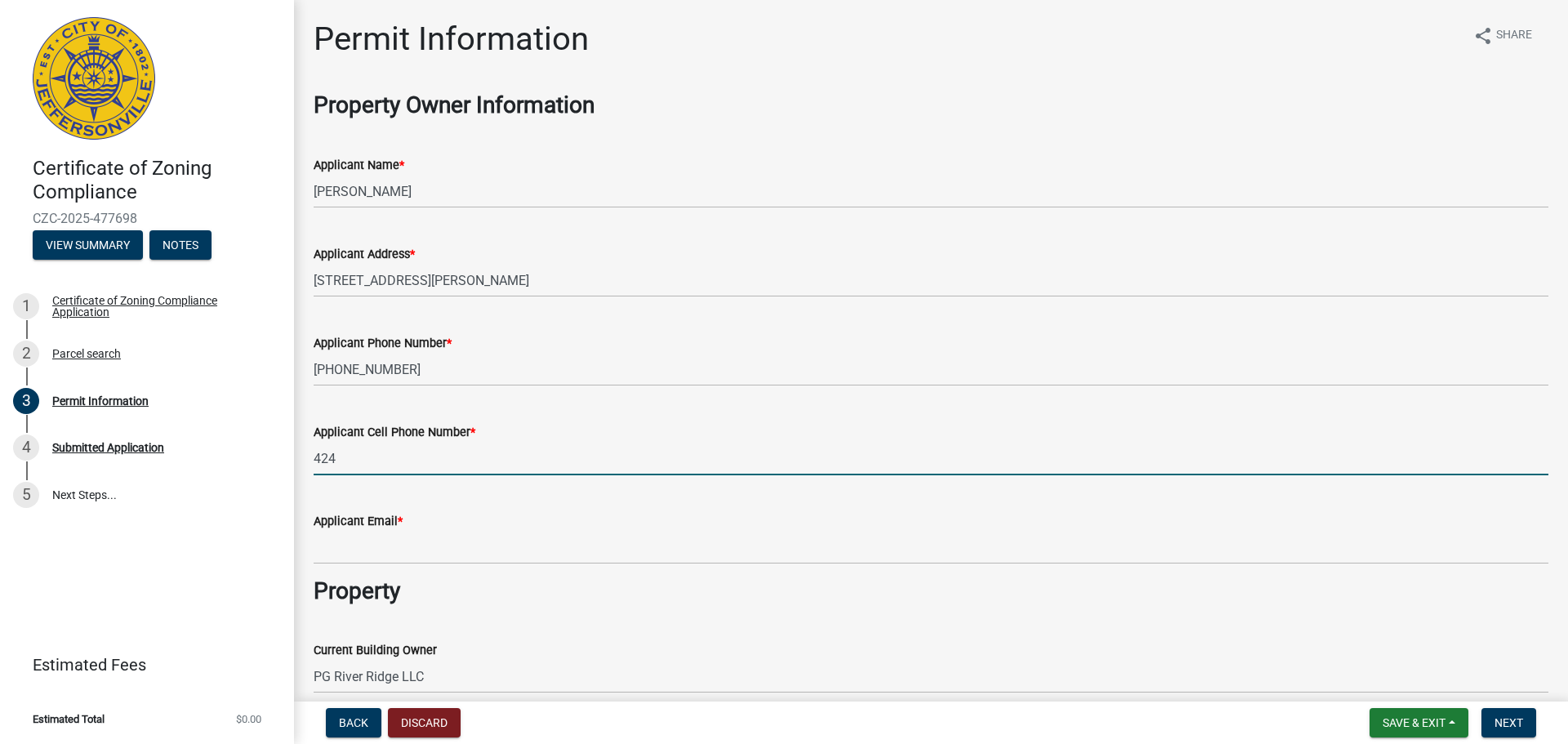
type input "4243449876"
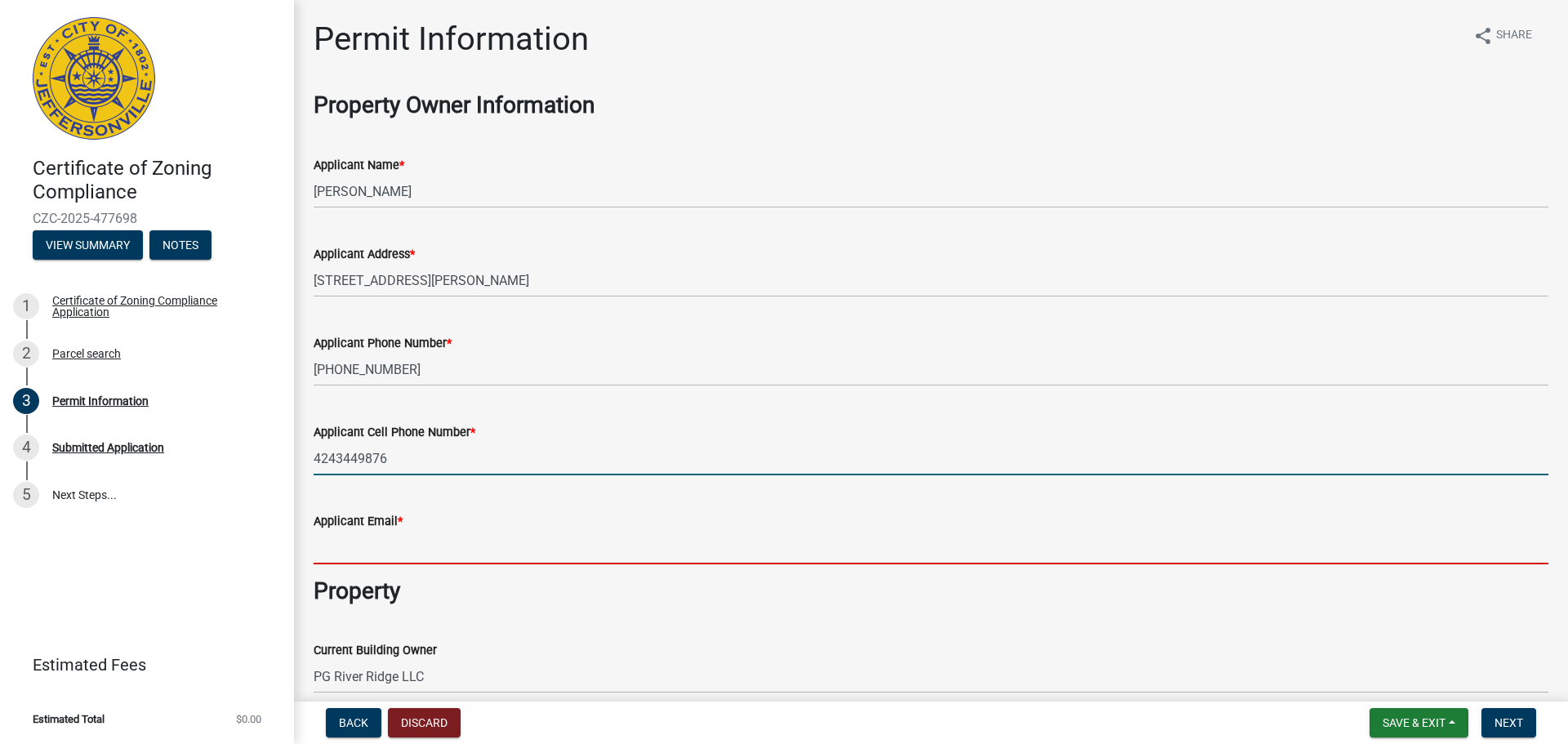
type input "[EMAIL_ADDRESS][DOMAIN_NAME]"
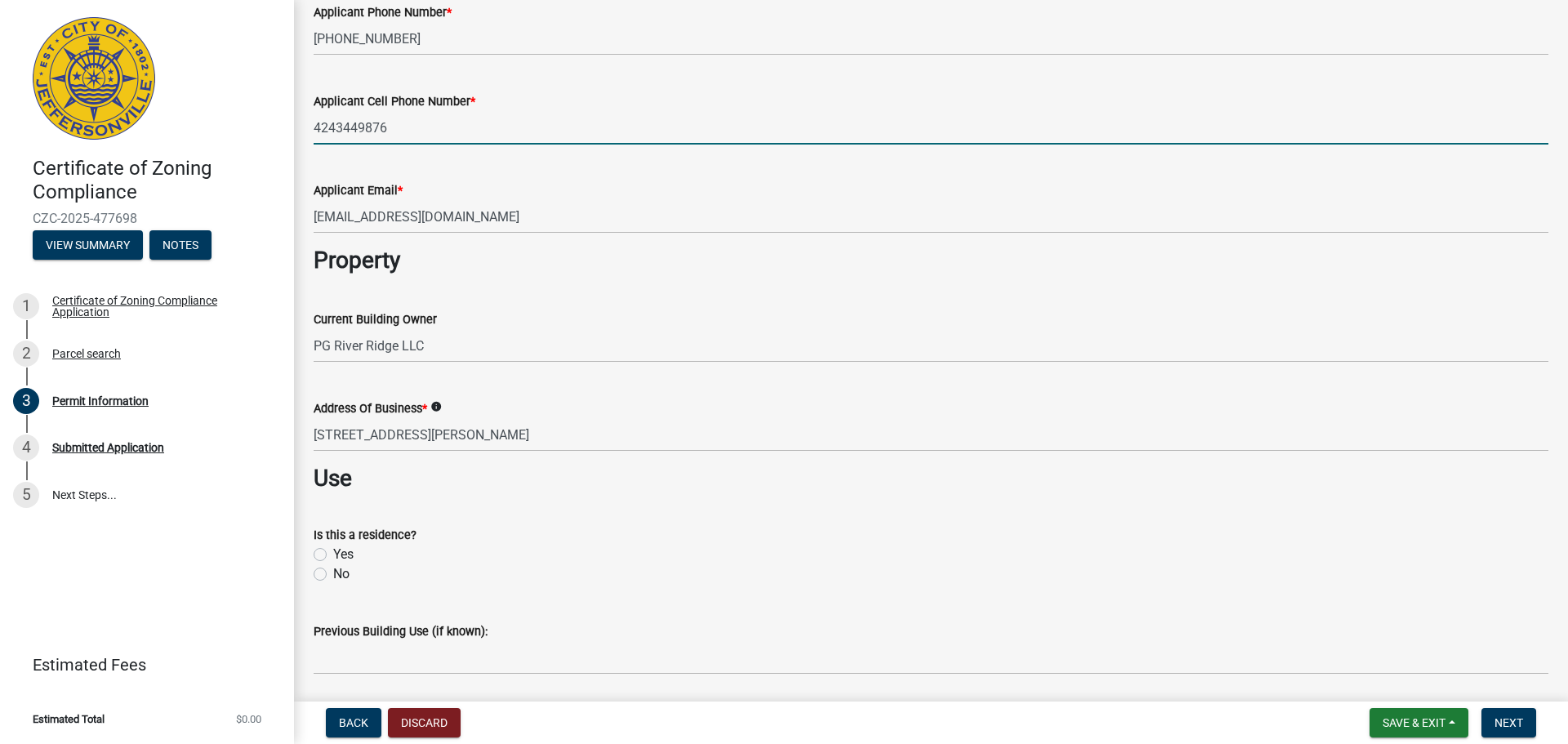
scroll to position [490, 0]
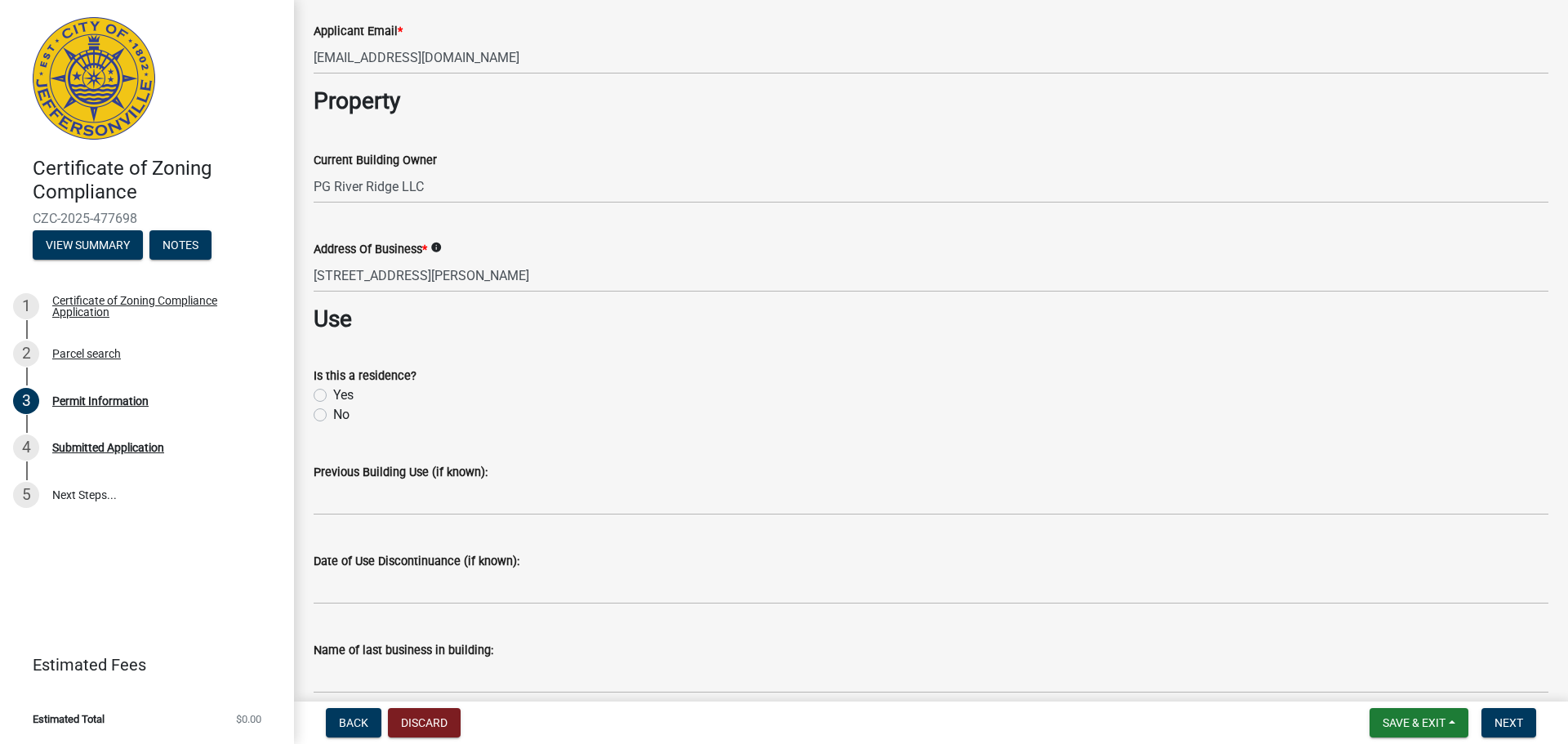
click at [326, 413] on div "No" at bounding box center [930, 415] width 1235 height 19
click at [333, 418] on label "No" at bounding box center [341, 415] width 17 height 19
click at [333, 416] on input "No" at bounding box center [339, 411] width 10 height 11
radio input "true"
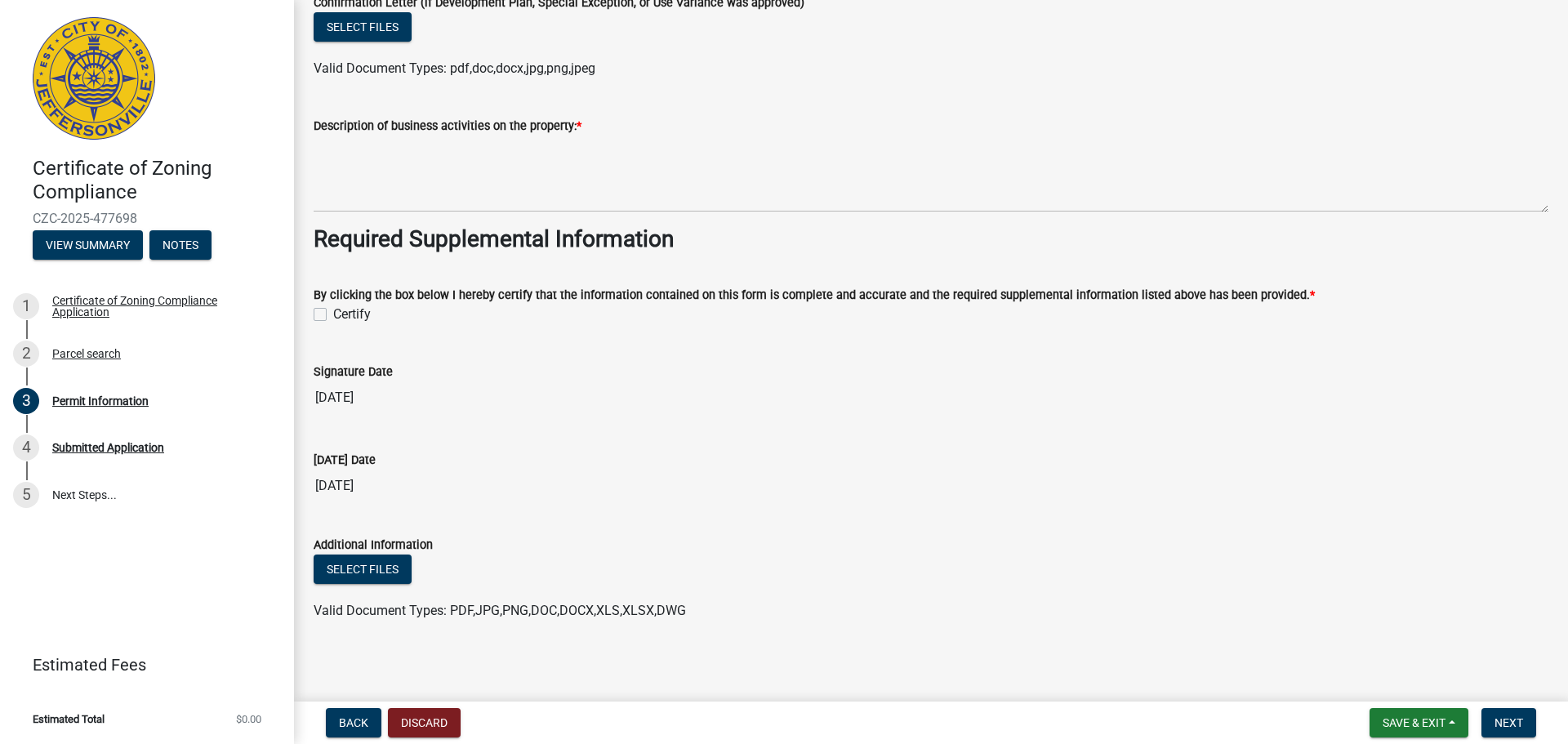
scroll to position [1406, 0]
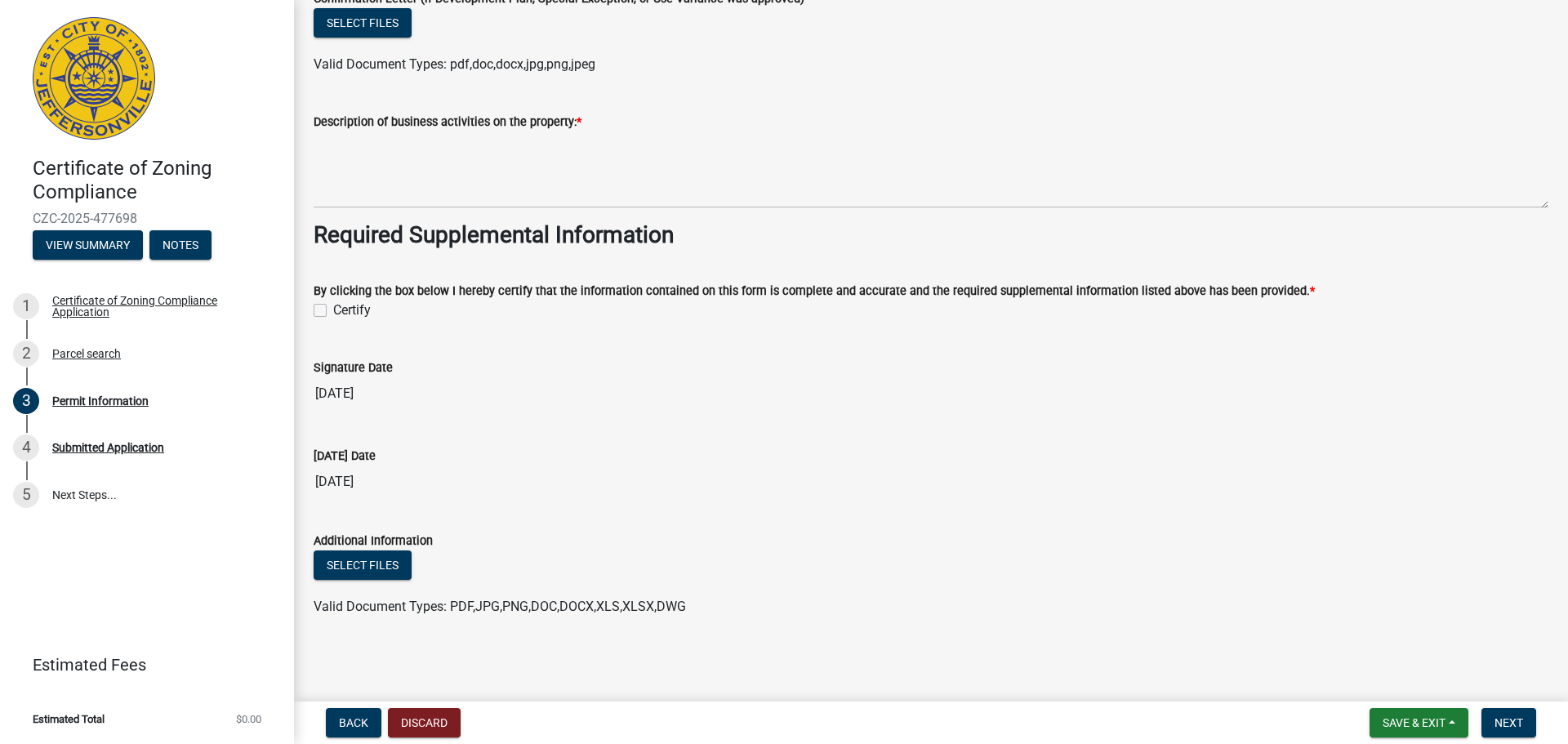
click at [333, 307] on label "Certify" at bounding box center [352, 311] width 38 height 19
click at [333, 307] on input "Certify" at bounding box center [339, 306] width 10 height 11
checkbox input "true"
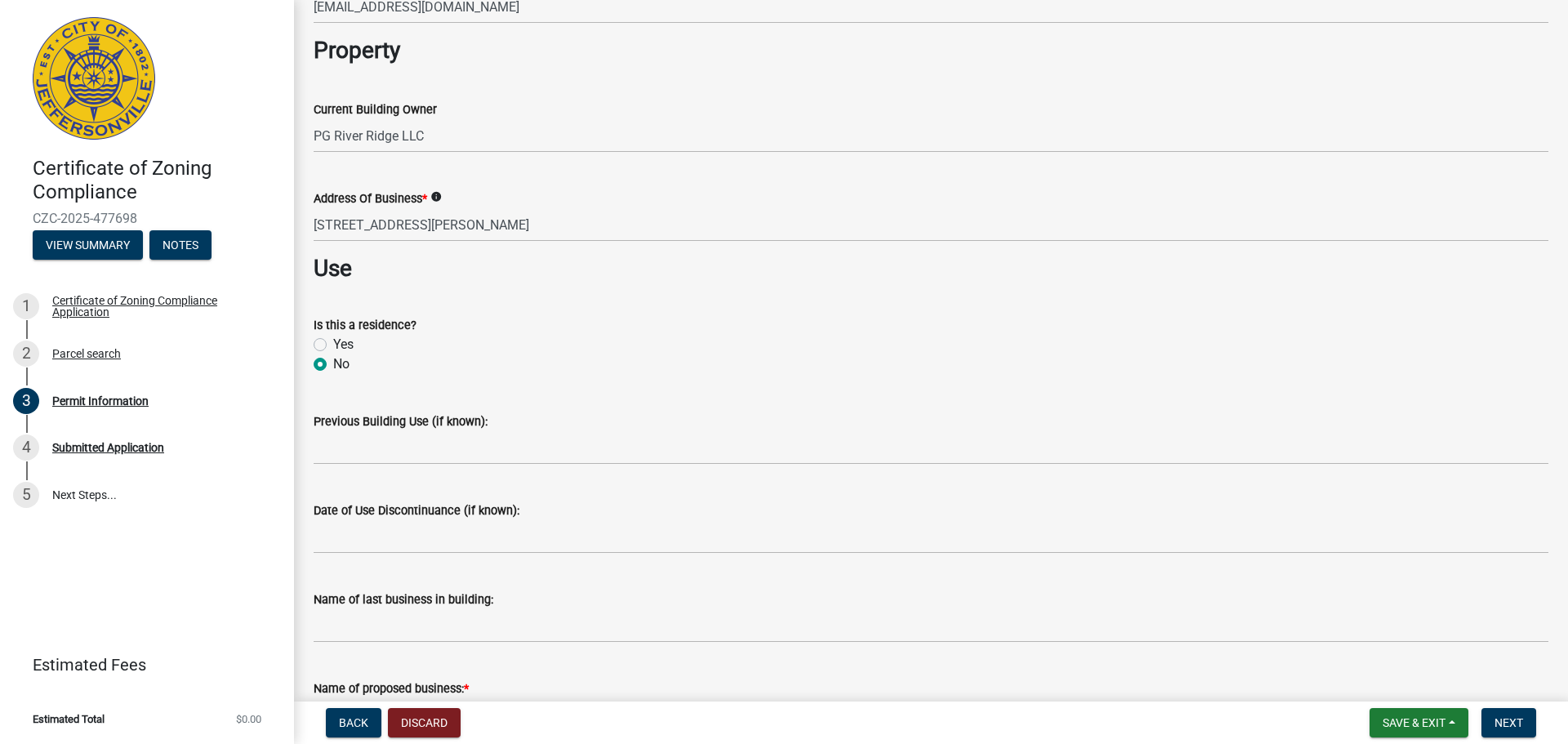
scroll to position [834, 0]
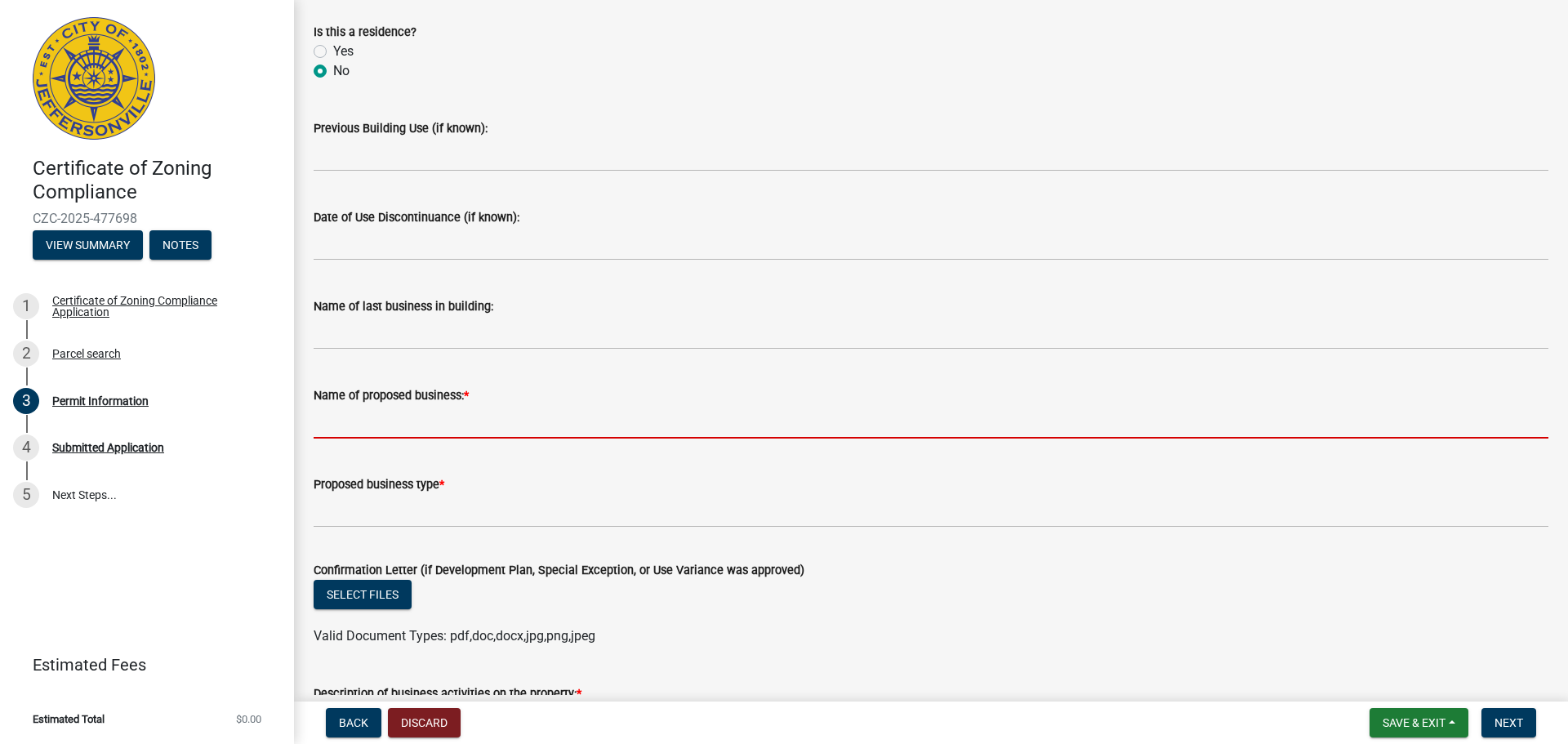
click at [685, 419] on input "Name of proposed business: *" at bounding box center [930, 422] width 1235 height 33
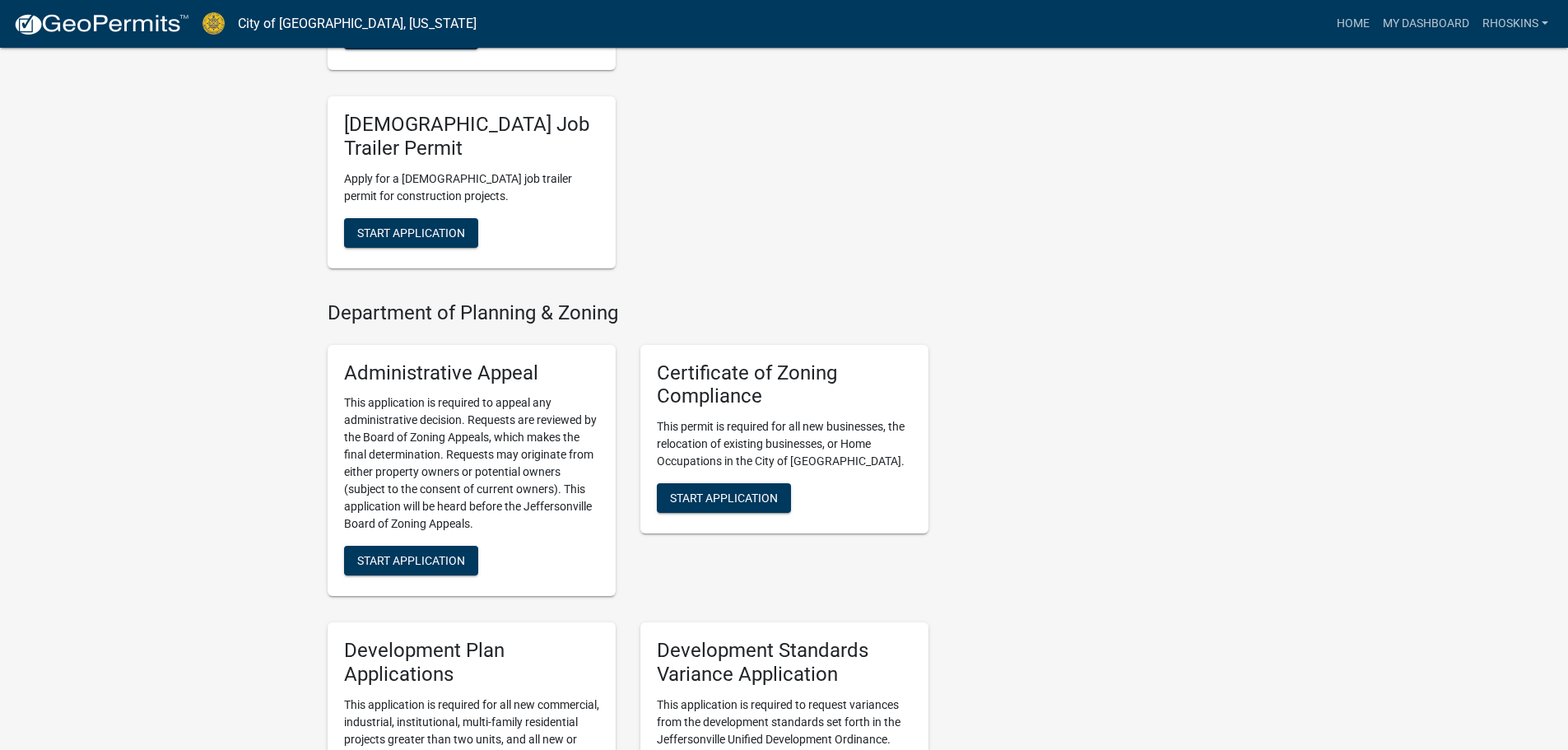
scroll to position [1482, 0]
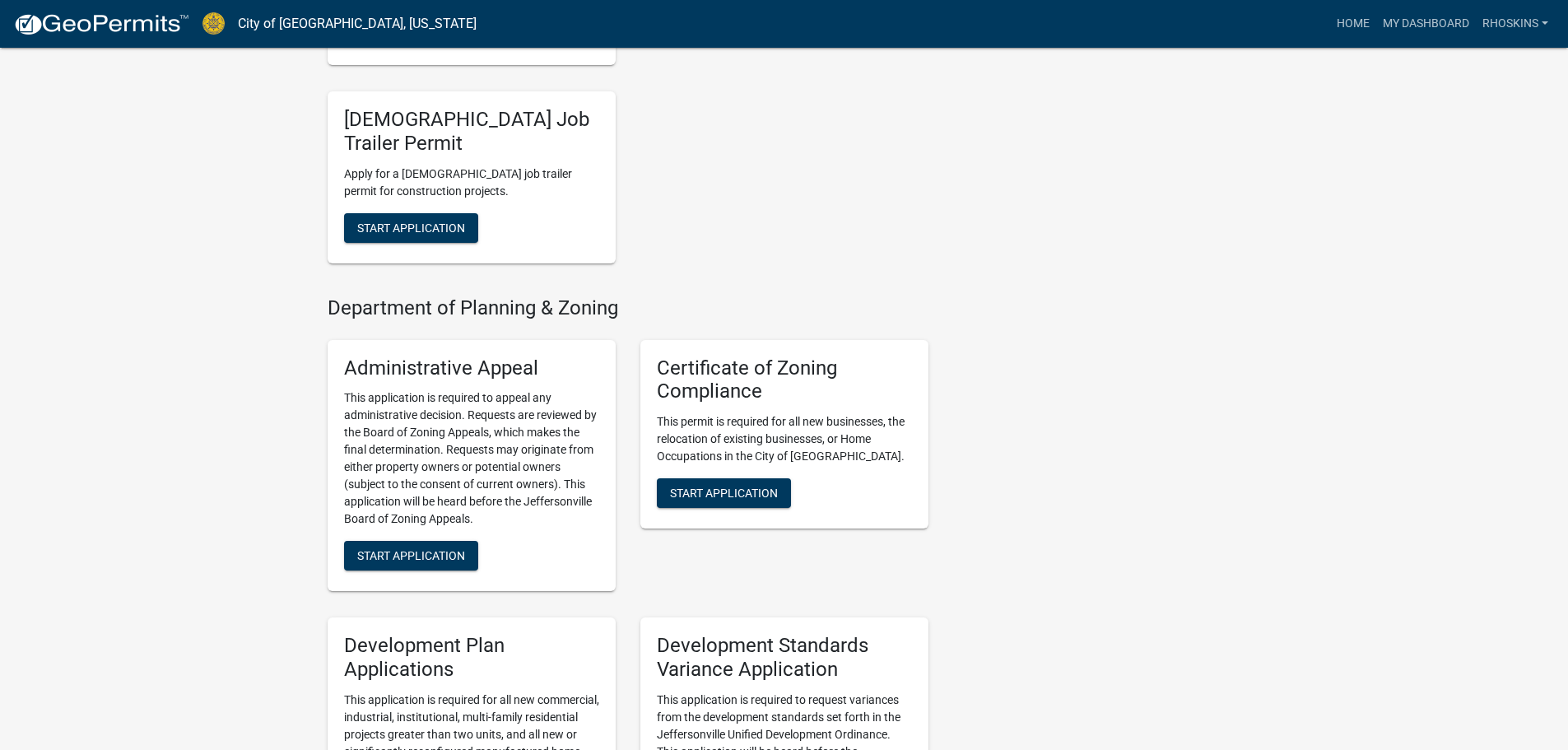
click at [1329, 430] on div "My Applications Show More Certificate of Zoning Compliance In Progress - Permit…" at bounding box center [784, 683] width 1568 height 4331
